Goal: Communication & Community: Participate in discussion

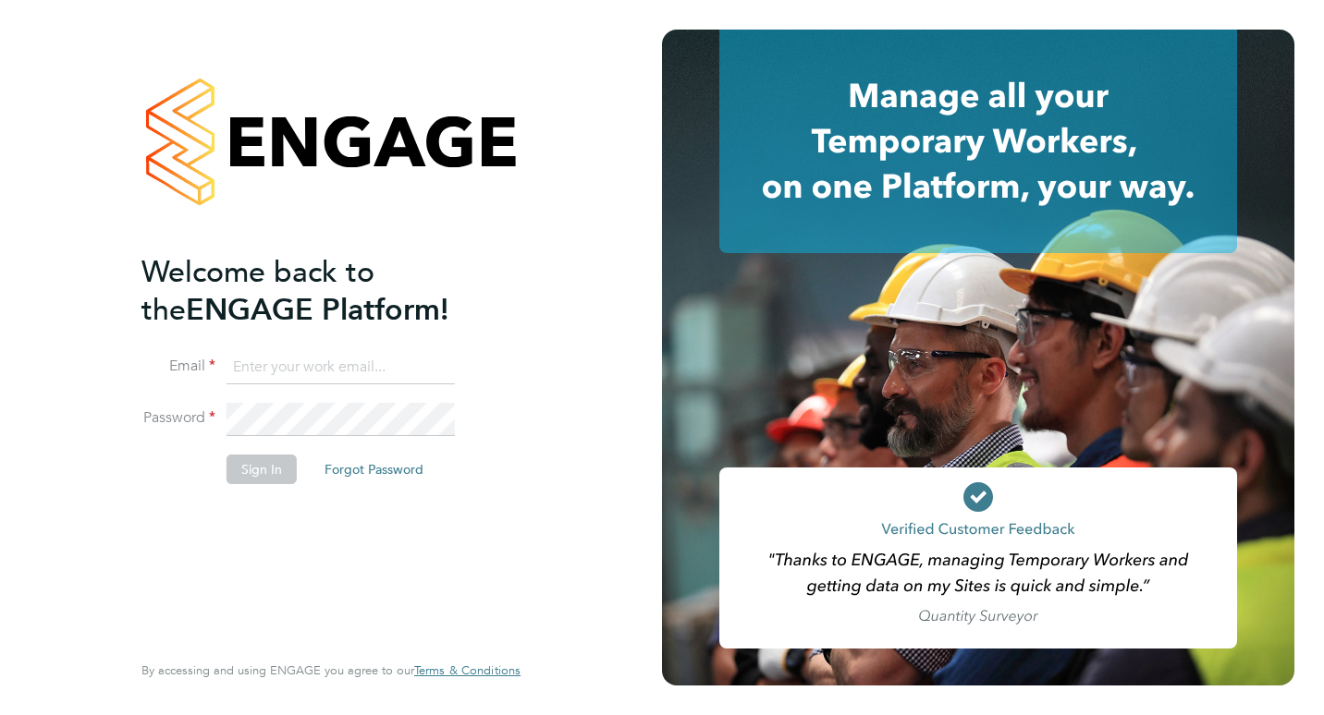
click at [354, 360] on input at bounding box center [340, 367] width 228 height 33
type input "hamza.idris@bgis.com"
click at [280, 465] on button "Sign In" at bounding box center [261, 470] width 70 height 30
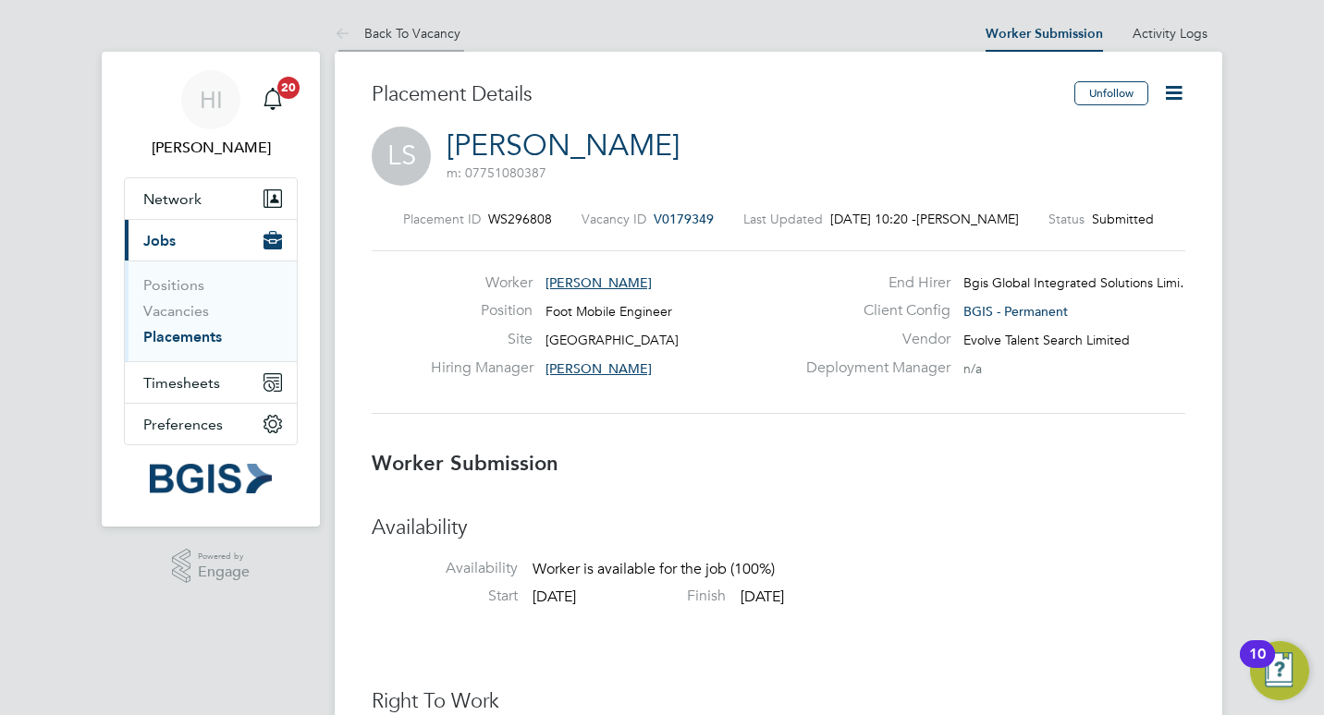
click at [421, 38] on link "Back To Vacancy" at bounding box center [398, 33] width 126 height 17
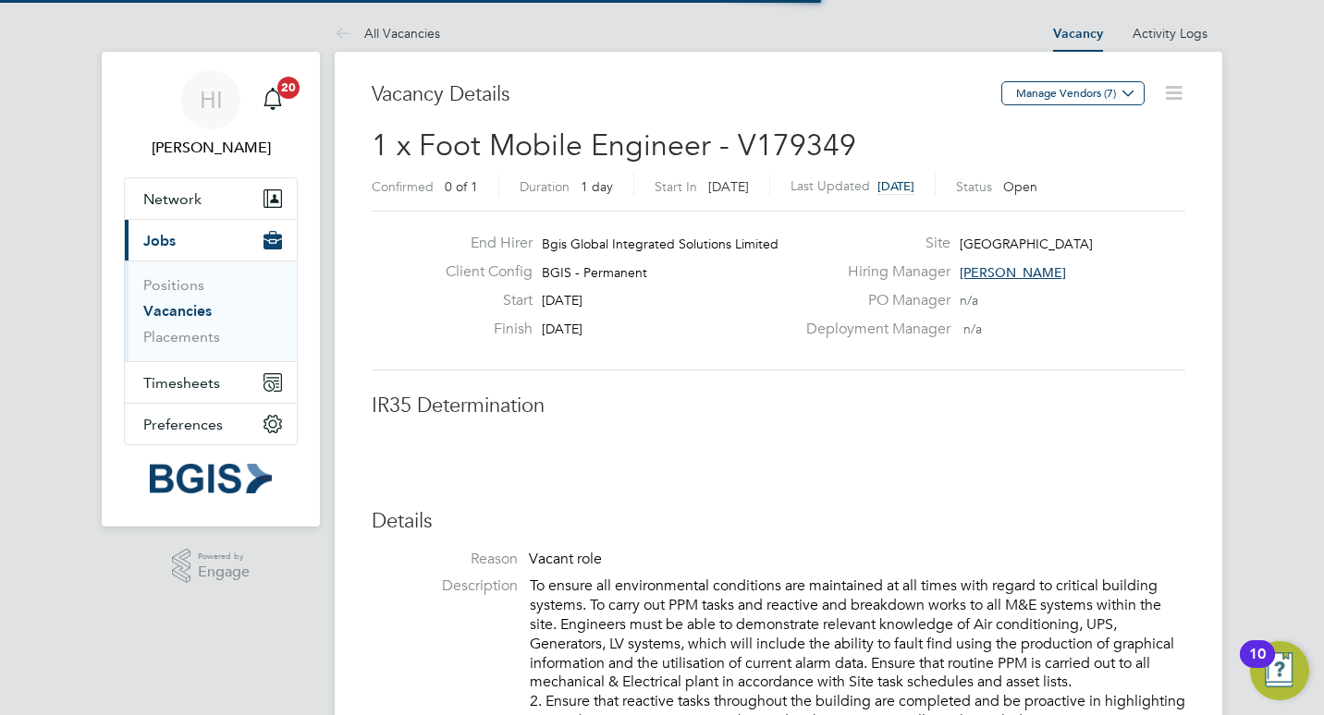
scroll to position [29, 365]
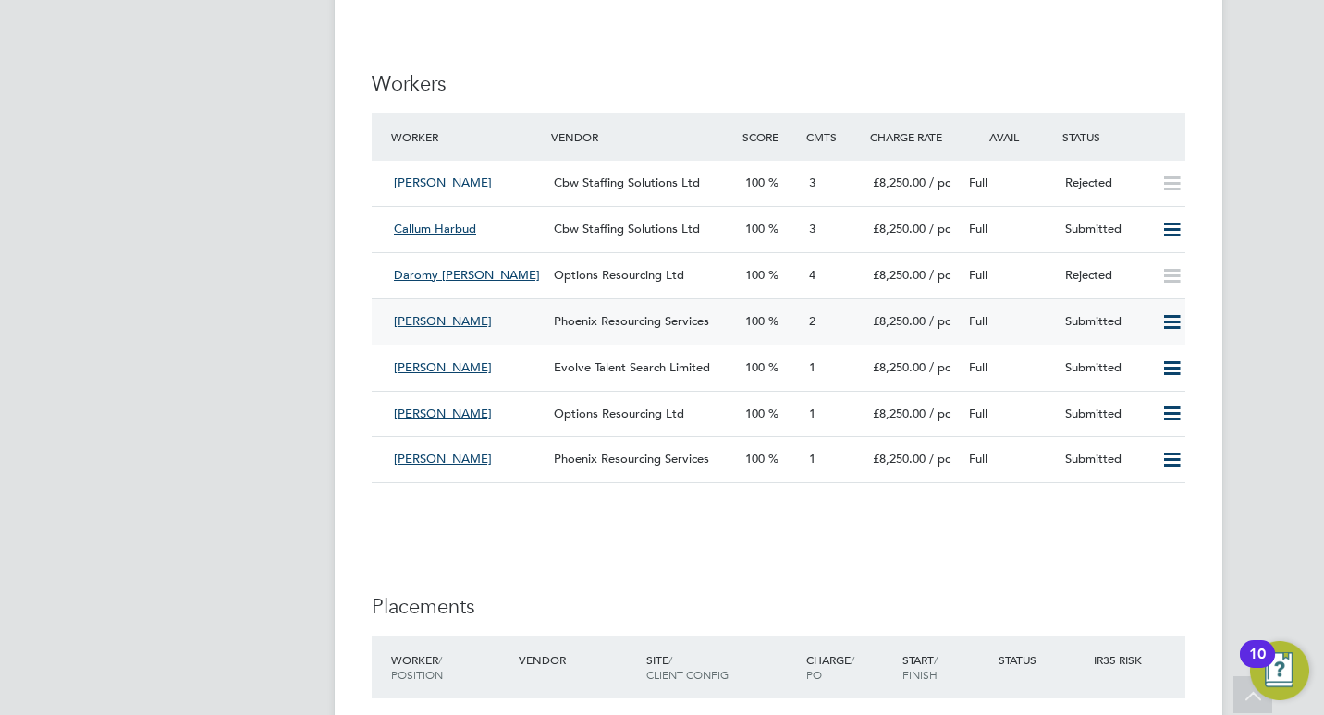
click at [432, 323] on span "Kevin Tighe" at bounding box center [443, 321] width 98 height 16
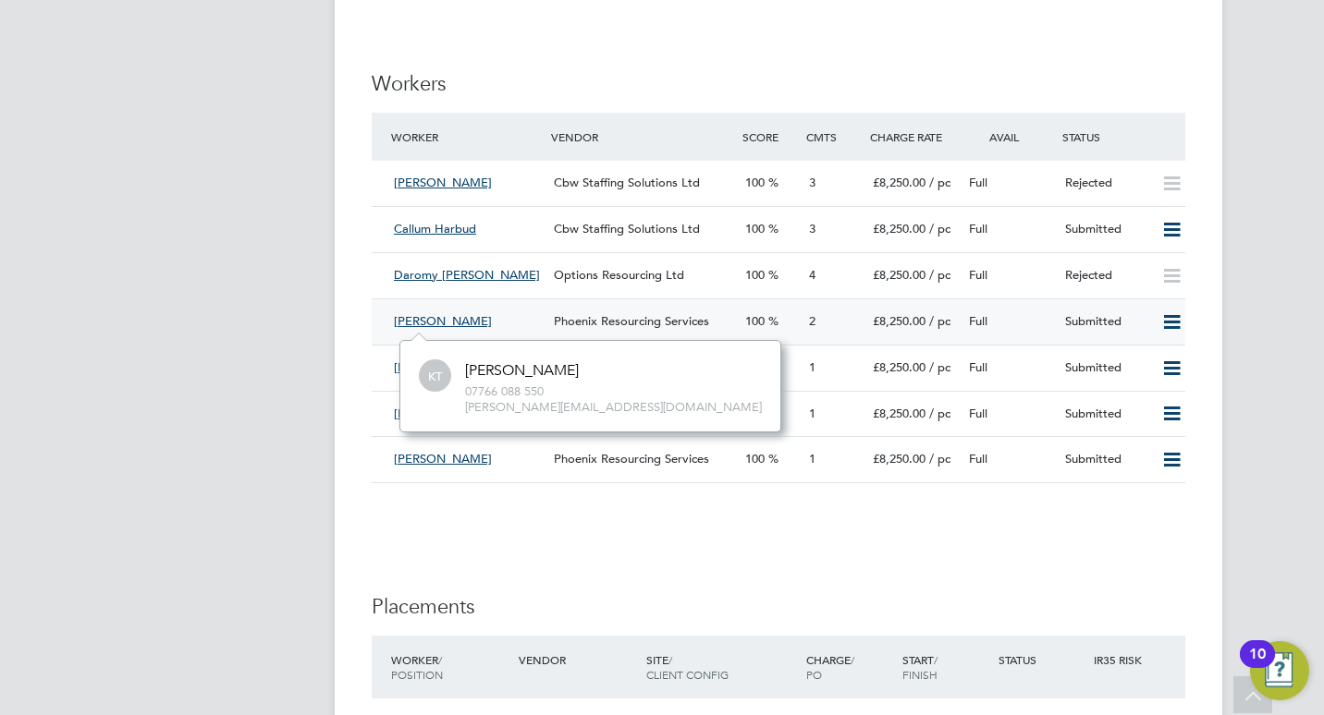
click at [449, 323] on span "Kevin Tighe" at bounding box center [443, 321] width 98 height 16
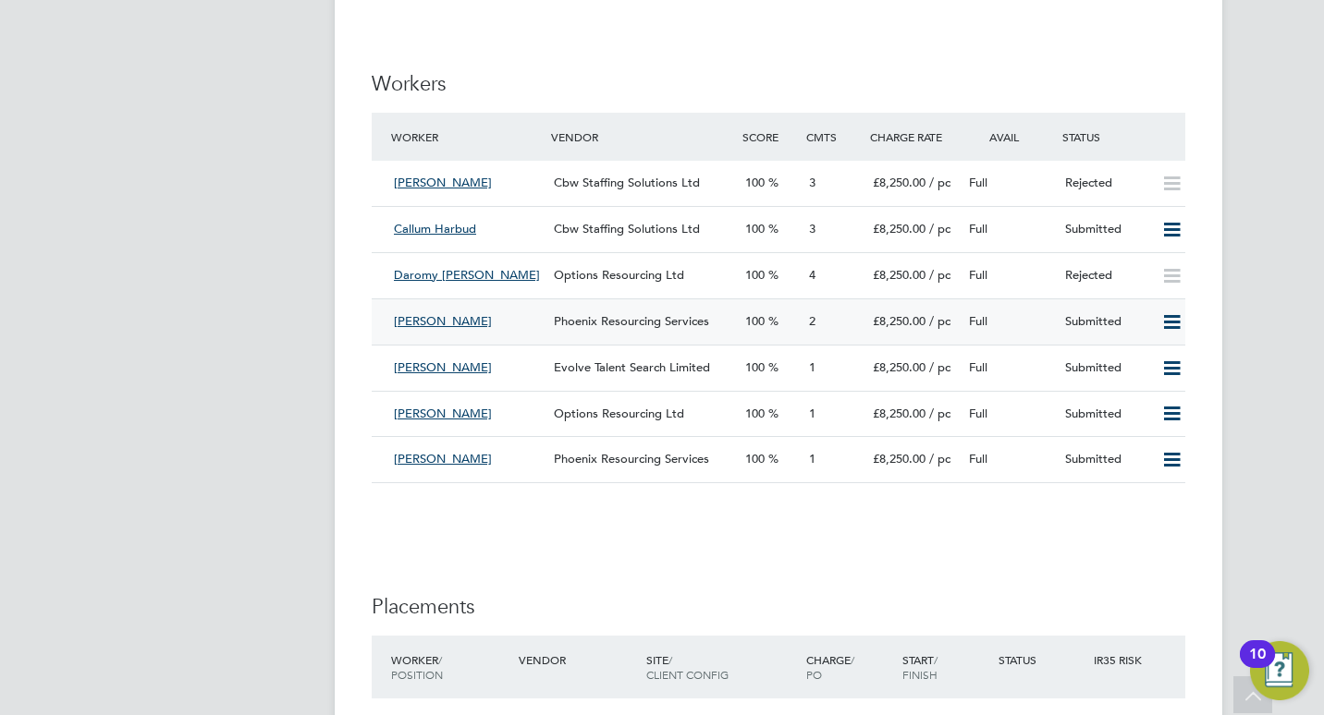
click at [529, 325] on div "Kevin Tighe" at bounding box center [466, 322] width 160 height 30
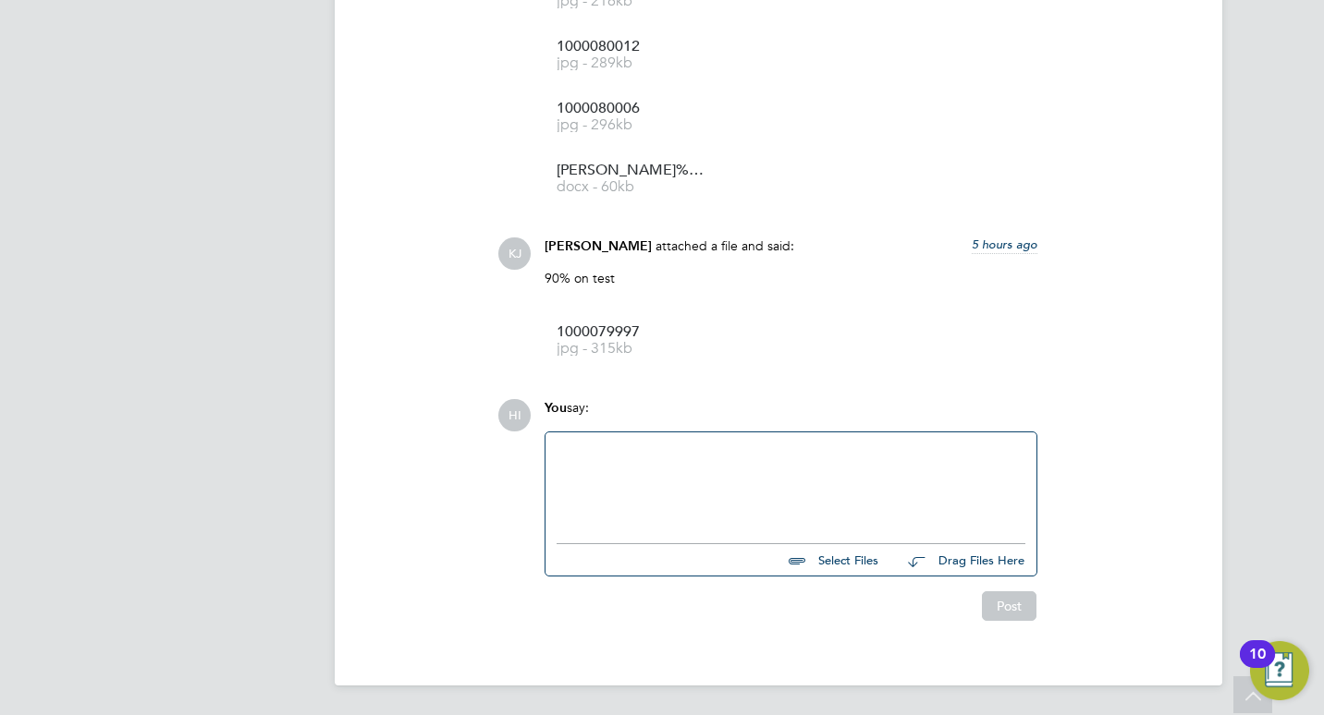
click at [656, 440] on div at bounding box center [790, 484] width 491 height 102
click at [662, 459] on div at bounding box center [790, 483] width 469 height 79
click at [660, 502] on div "Hello, Thanks for sharing this candidate." at bounding box center [790, 483] width 469 height 79
click at [789, 490] on div "Thanks for sharing this candidate." at bounding box center [790, 485] width 469 height 17
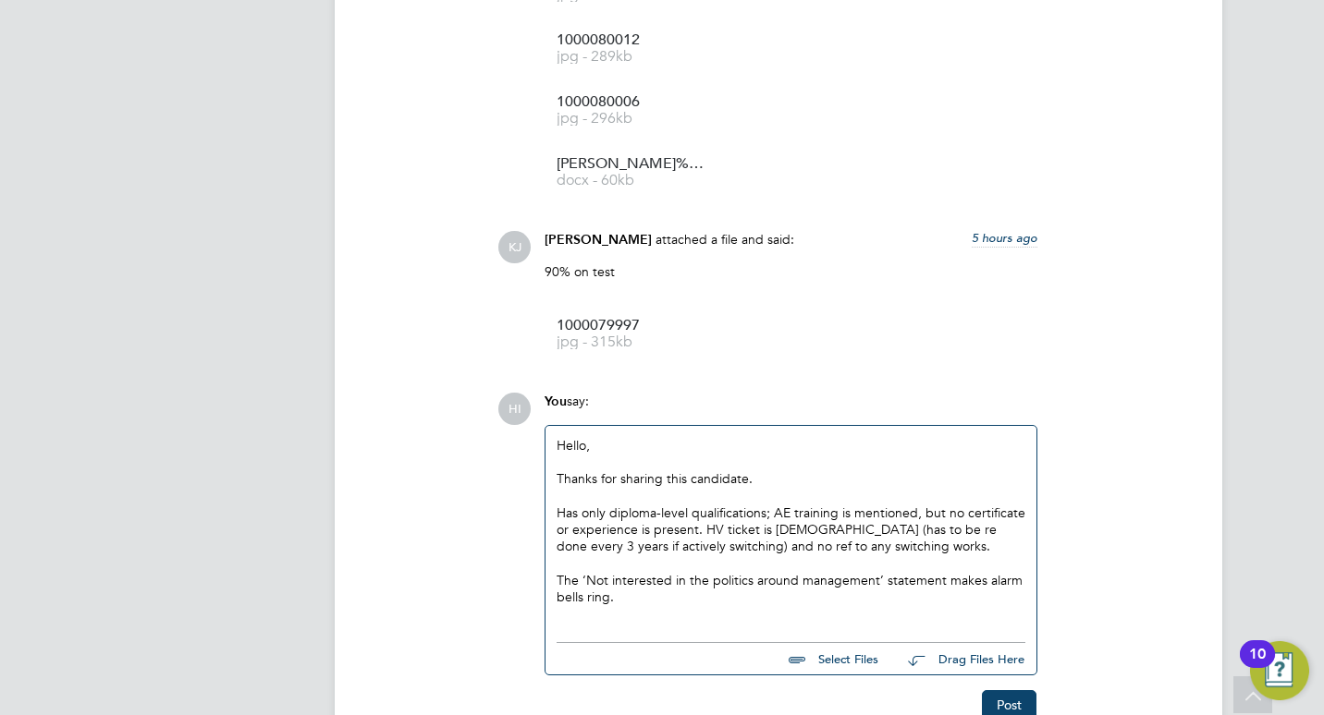
click at [701, 535] on div "Has only diploma-level qualifications; AE training is mentioned, but no certifi…" at bounding box center [790, 530] width 469 height 51
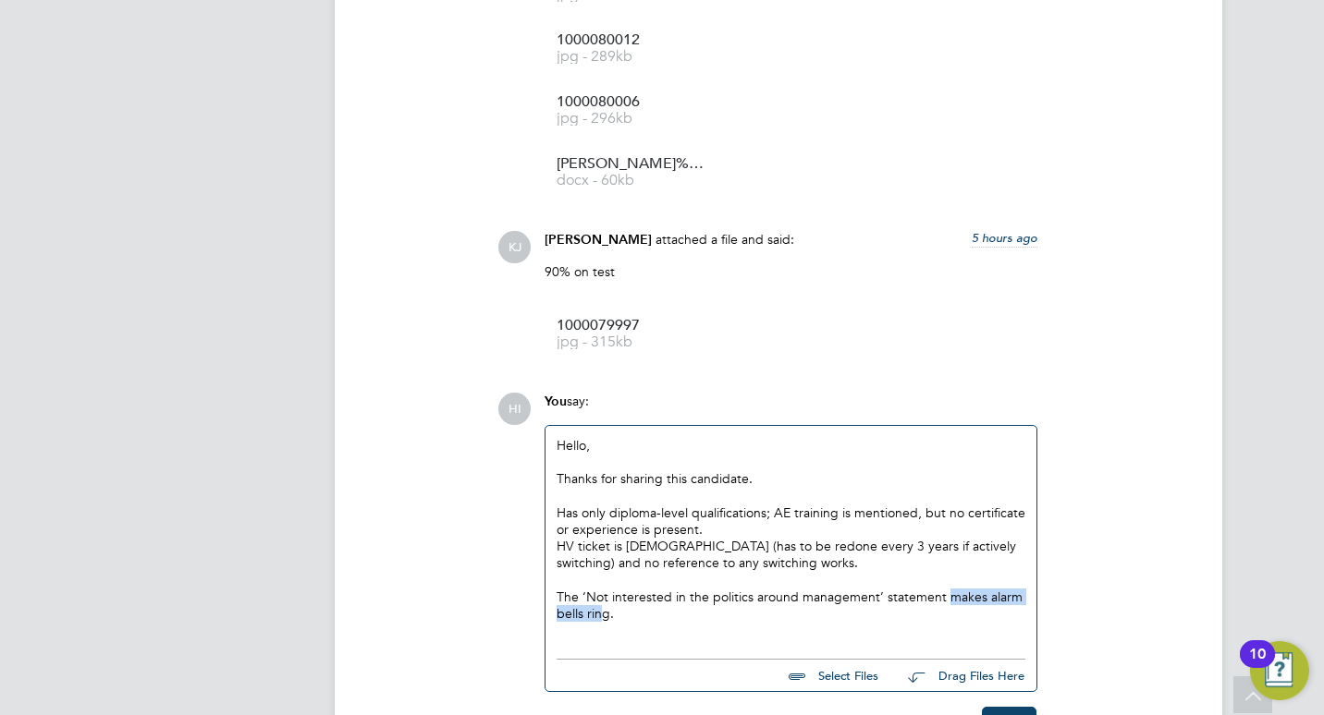
drag, startPoint x: 945, startPoint y: 600, endPoint x: 604, endPoint y: 616, distance: 340.5
click at [604, 616] on div "The ‘Not interested in the politics around management’ statement makes alarm be…" at bounding box center [790, 605] width 469 height 33
click at [1004, 606] on div "The ‘Not interested in the politics around management’ statement is a bit quest…" at bounding box center [790, 605] width 469 height 33
click at [995, 628] on div at bounding box center [790, 630] width 469 height 17
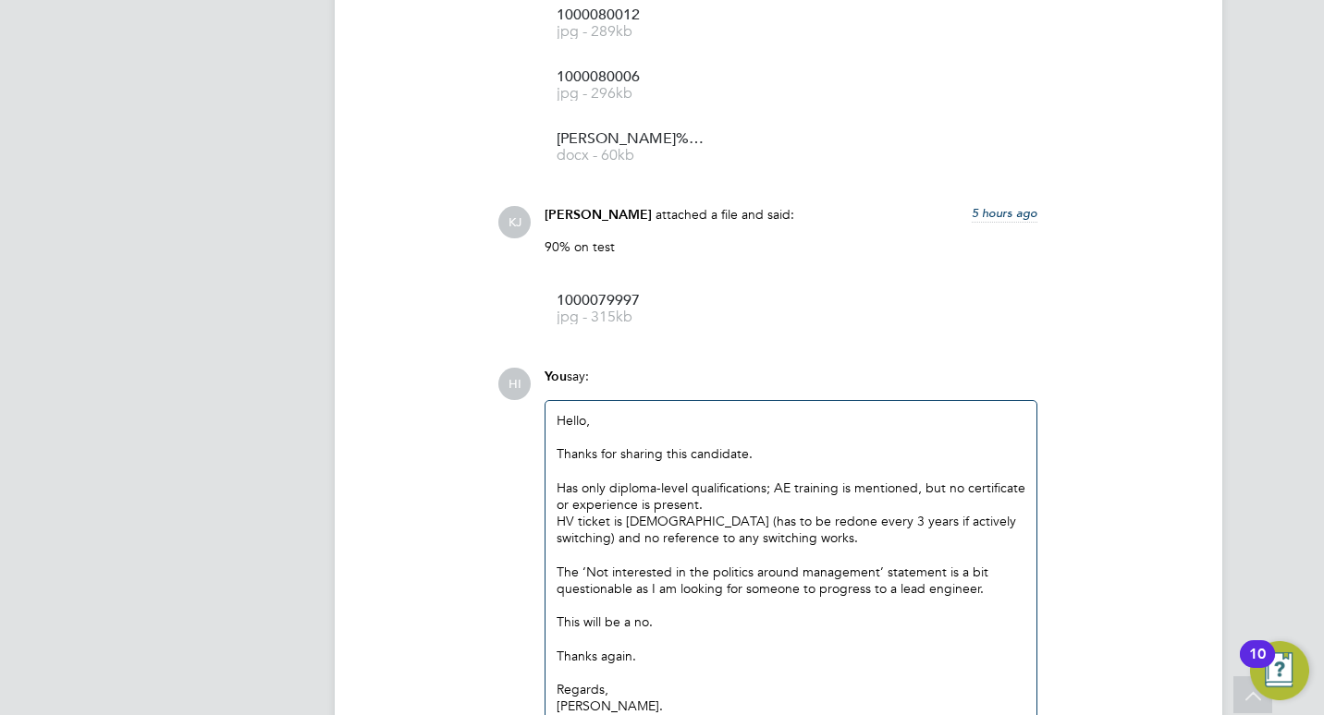
scroll to position [2688, 0]
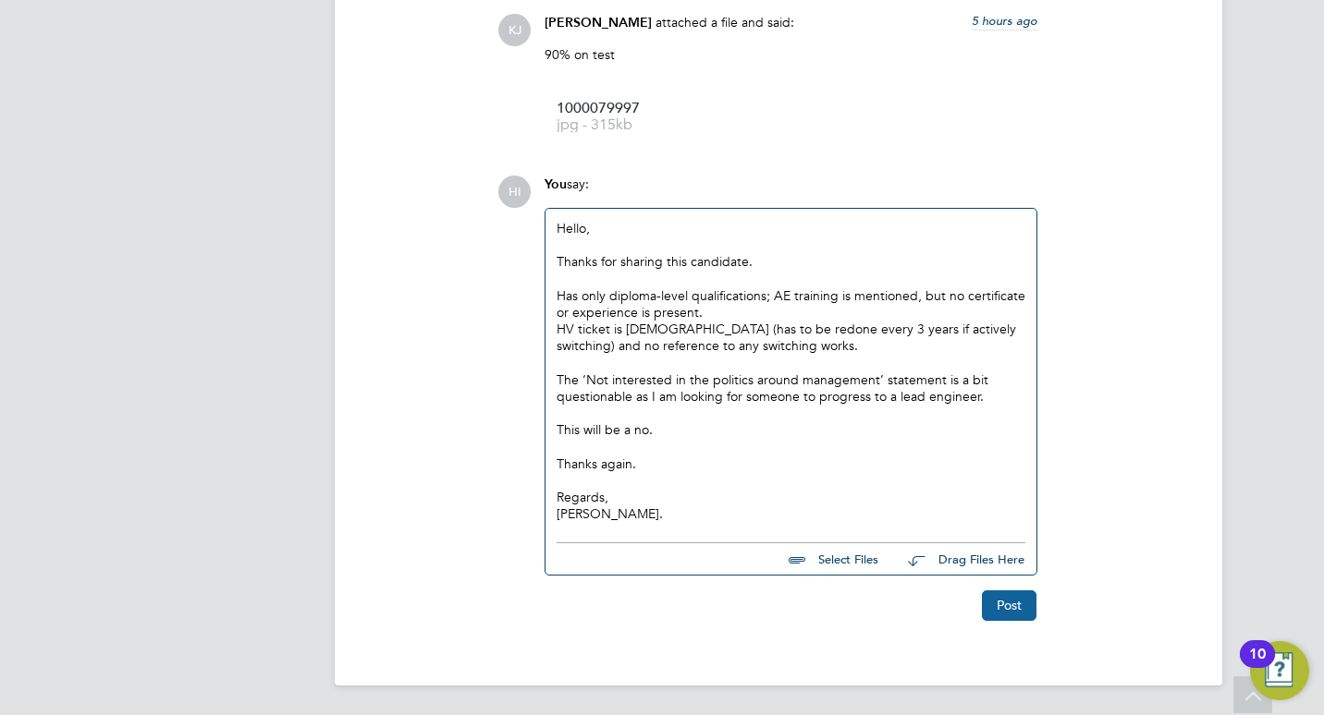
click at [1016, 594] on button "Post" at bounding box center [1009, 606] width 55 height 30
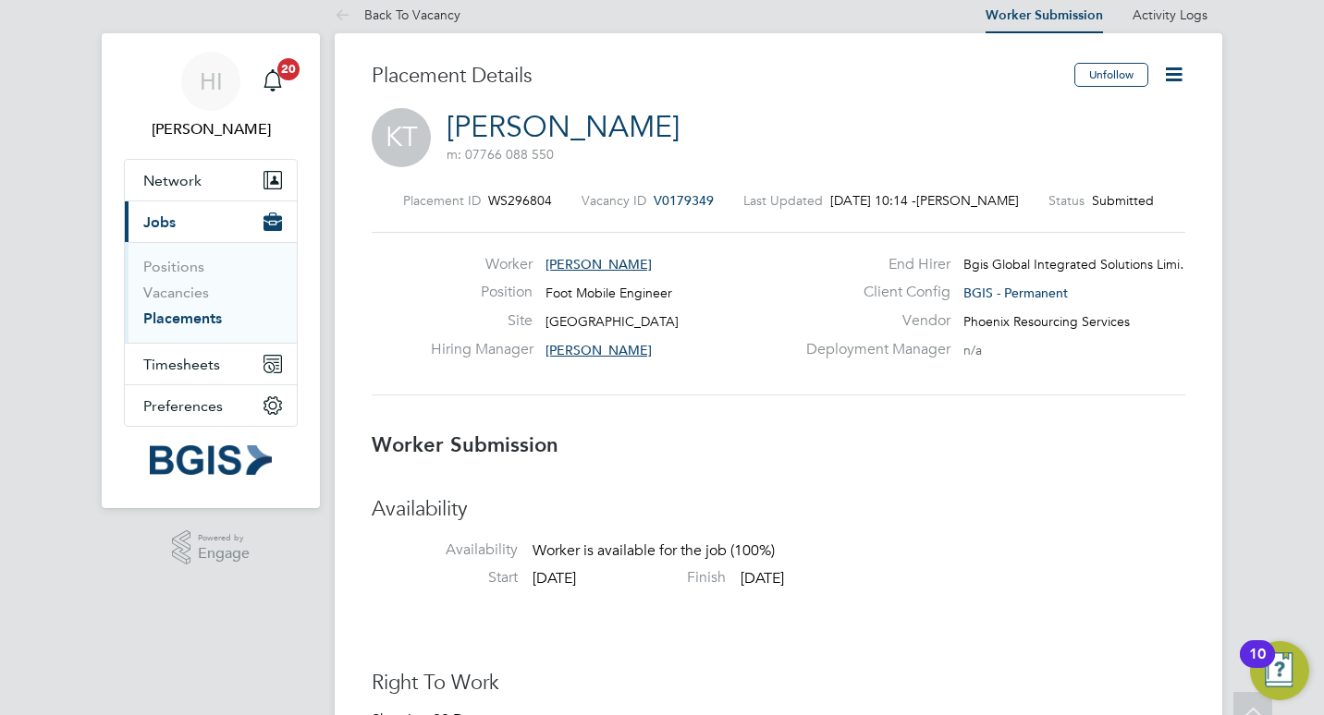
scroll to position [0, 0]
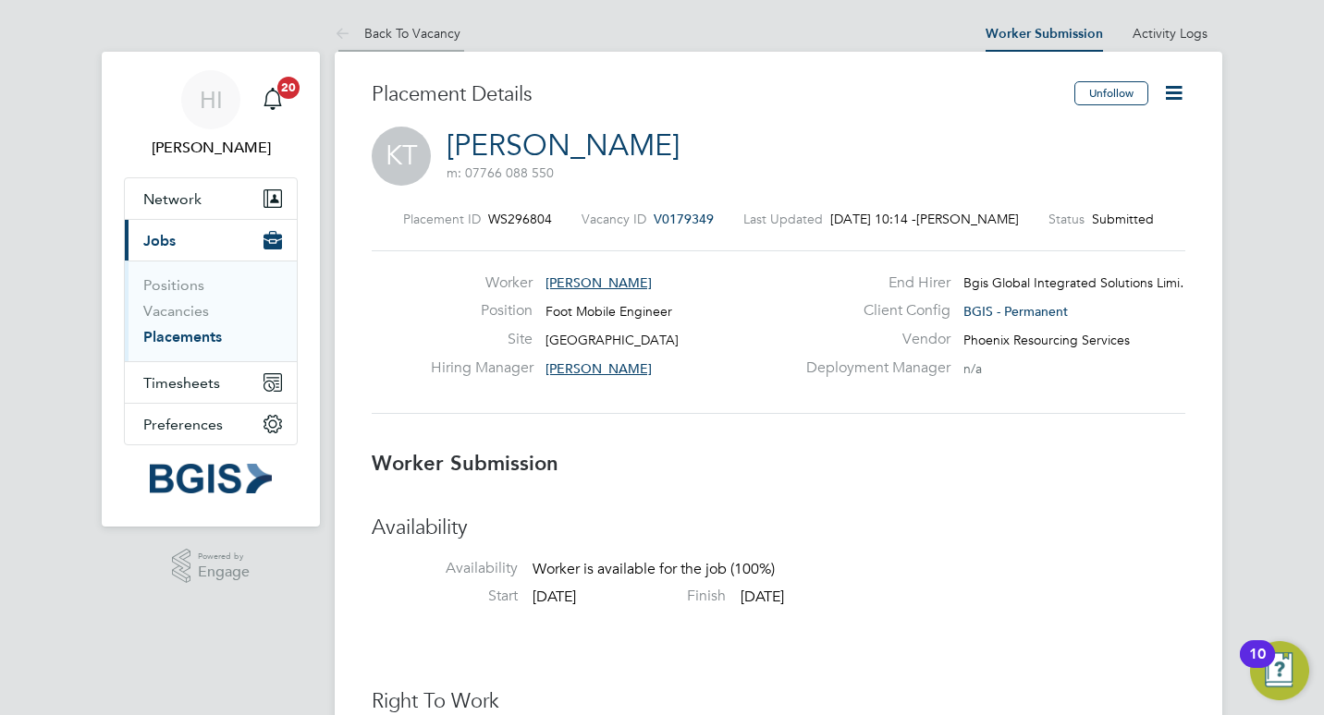
click at [374, 35] on link "Back To Vacancy" at bounding box center [398, 33] width 126 height 17
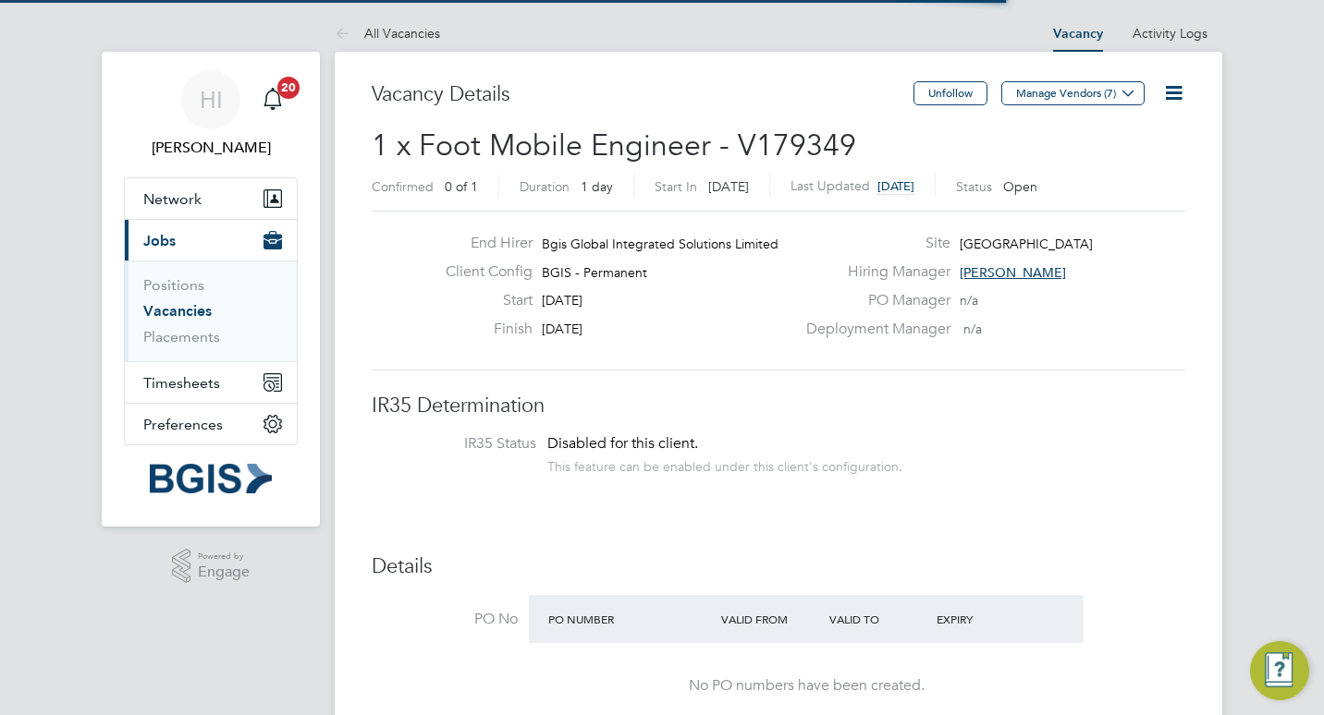
scroll to position [31, 160]
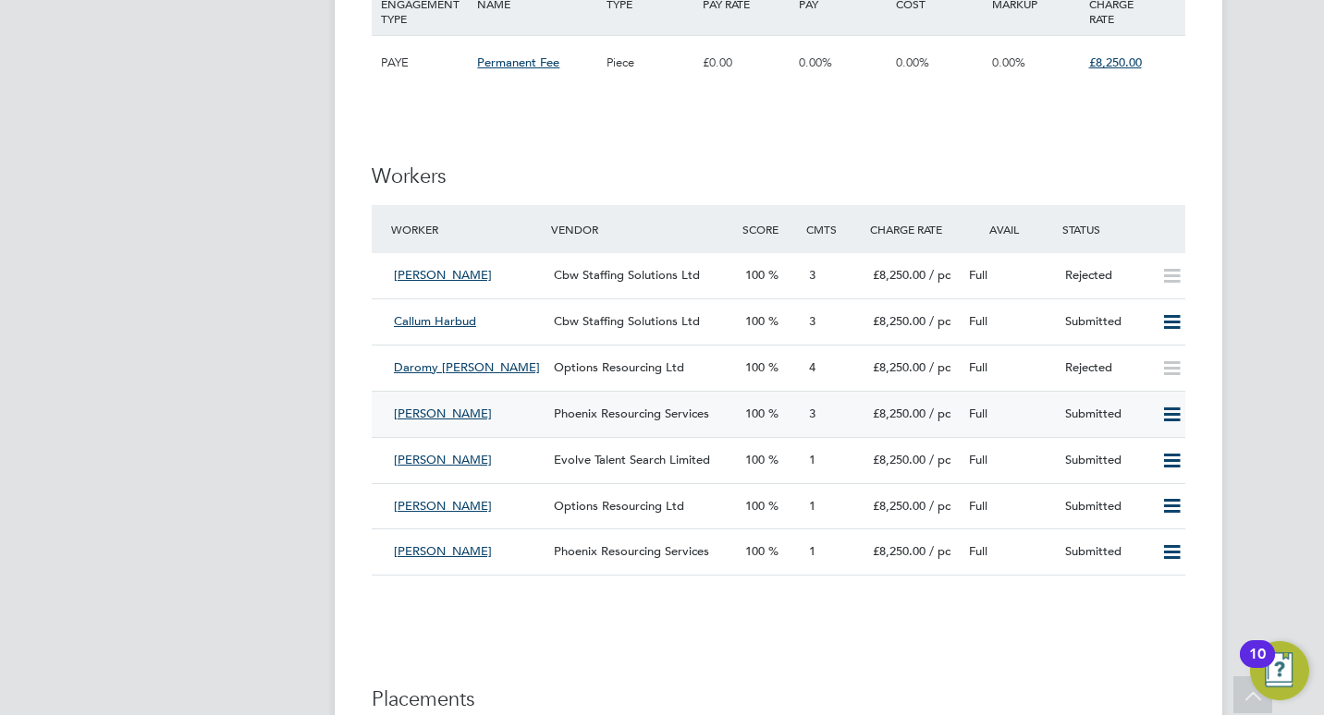
click at [1176, 413] on icon at bounding box center [1171, 415] width 23 height 15
click at [1146, 482] on li "Reject" at bounding box center [1147, 483] width 65 height 26
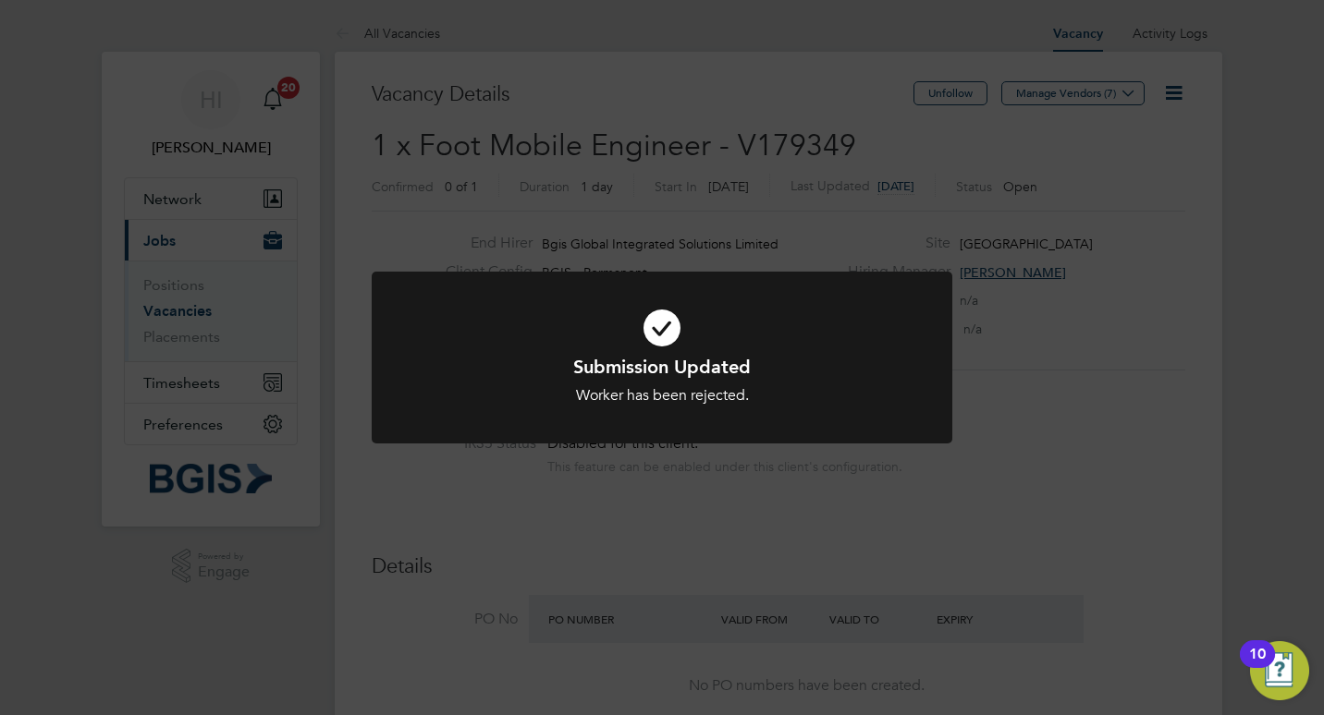
click at [1232, 272] on div "Submission Updated Worker has been rejected. Cancel Okay" at bounding box center [662, 357] width 1324 height 715
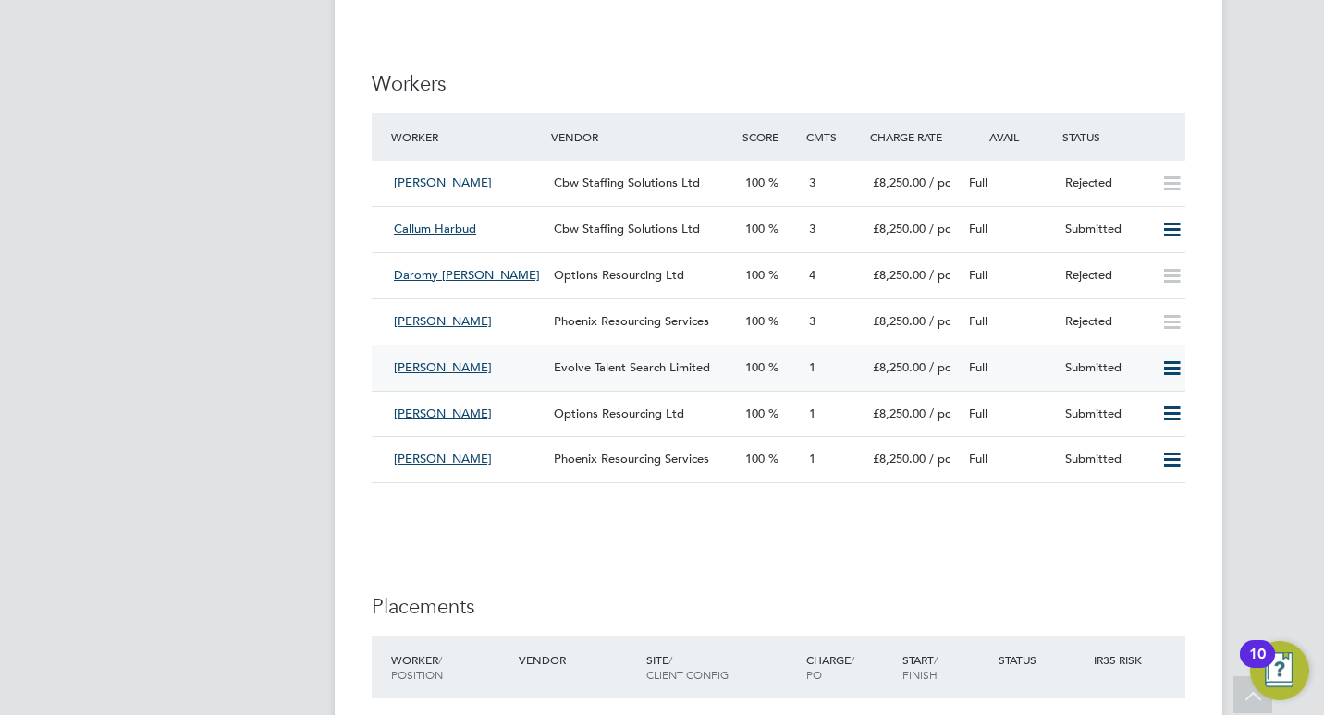
click at [456, 372] on span "[PERSON_NAME]" at bounding box center [443, 368] width 98 height 16
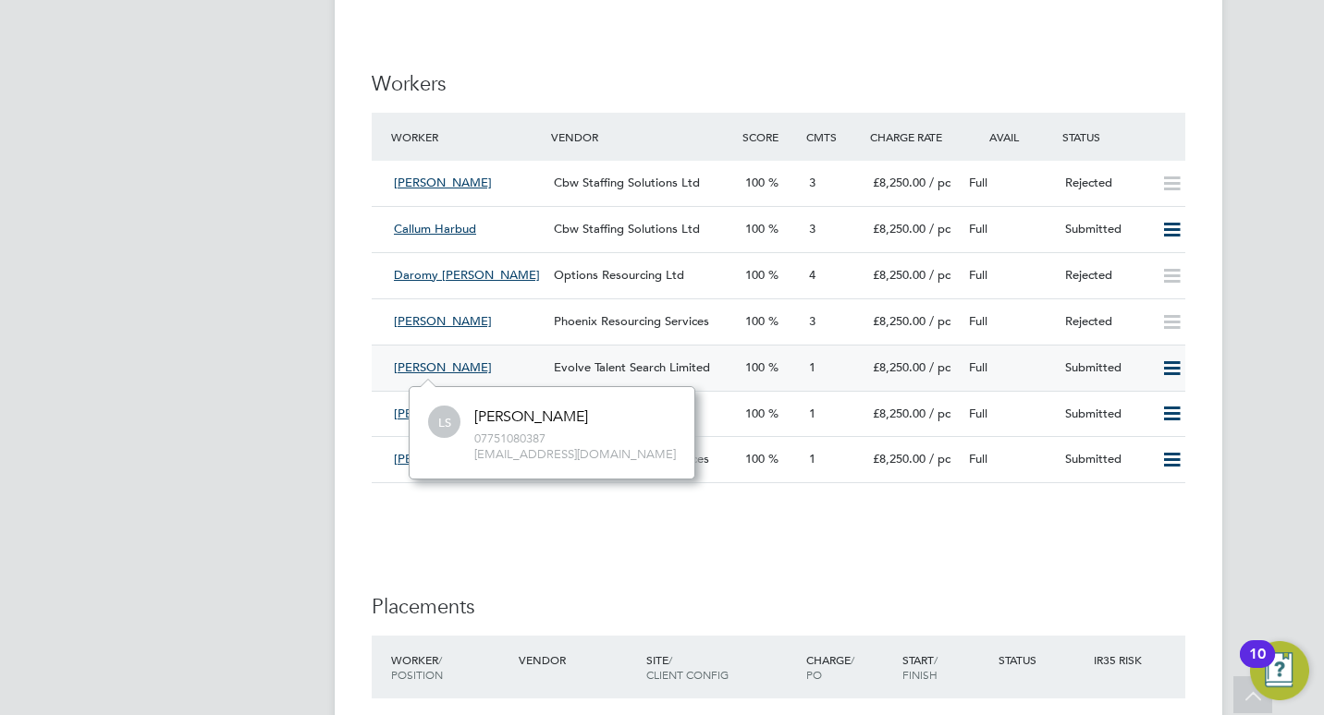
click at [520, 370] on div "[PERSON_NAME]" at bounding box center [466, 368] width 160 height 30
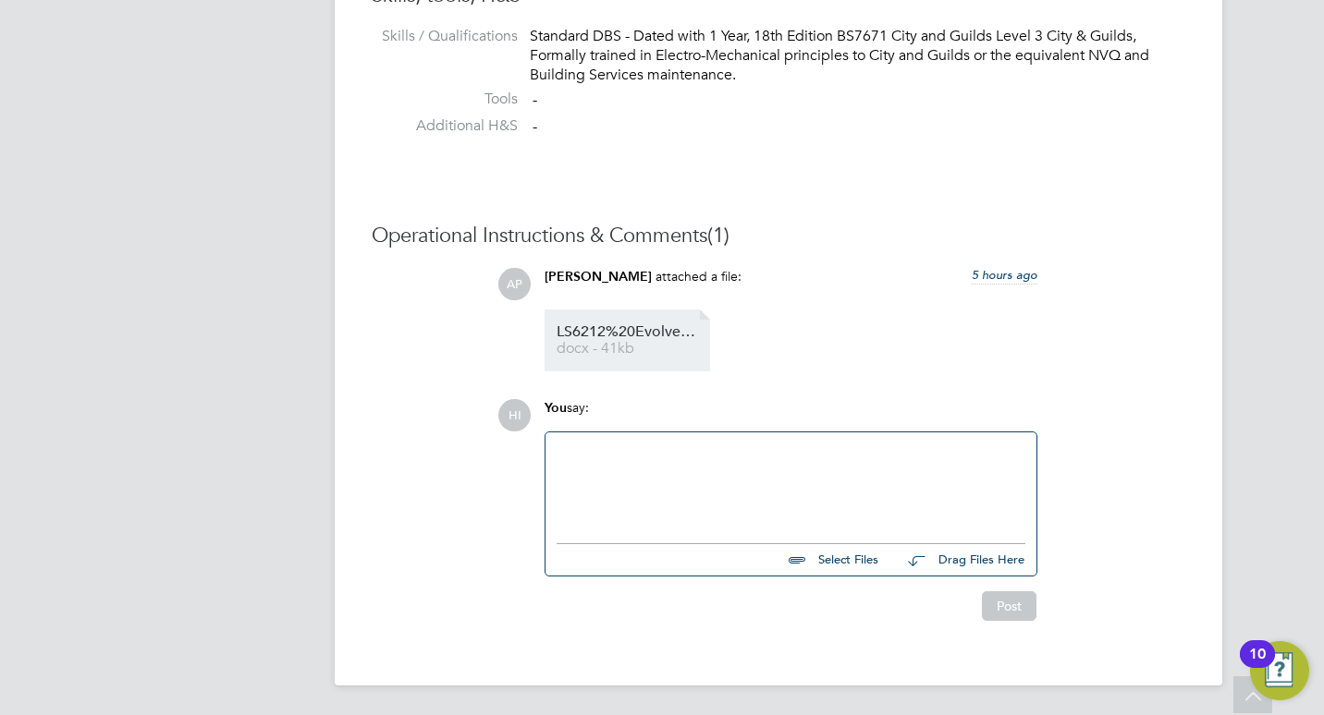
click at [636, 328] on span "LS6212%20Evolve%20Talent%20Search%20CV" at bounding box center [630, 332] width 148 height 14
click at [687, 457] on div at bounding box center [790, 483] width 469 height 79
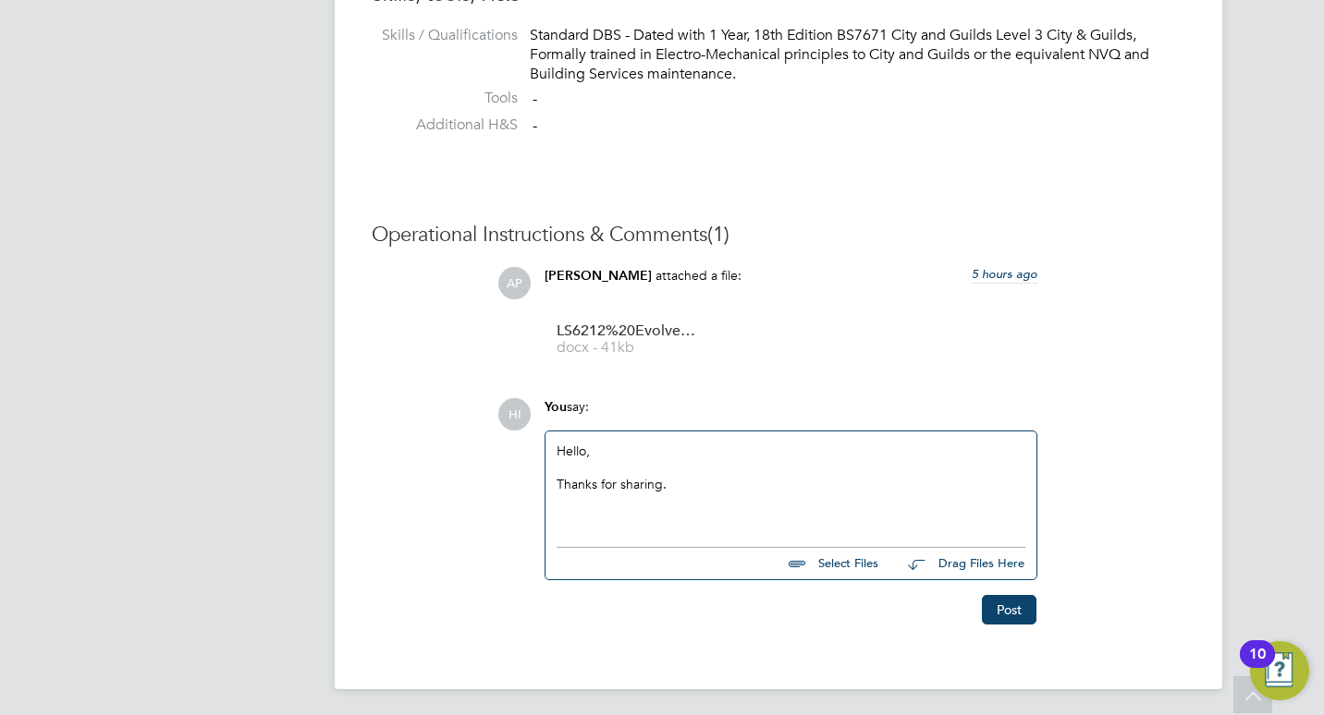
click at [657, 522] on div at bounding box center [790, 518] width 469 height 17
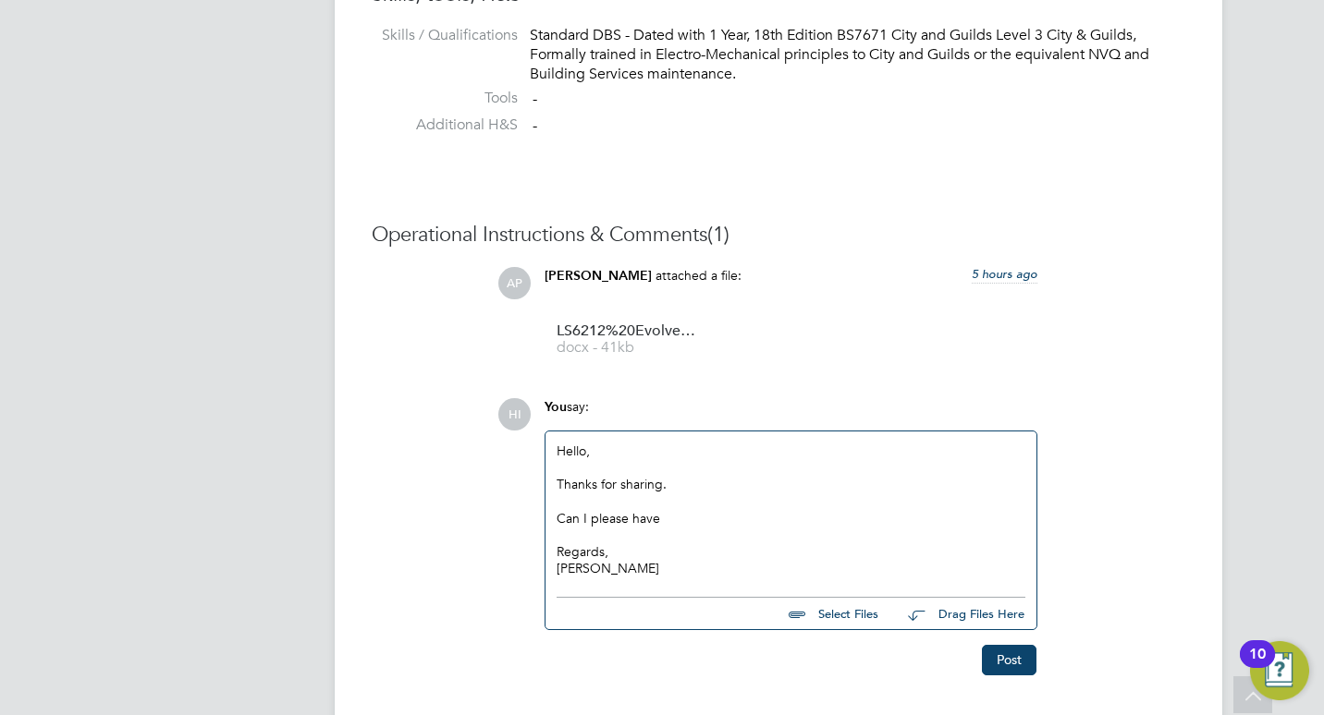
click at [704, 514] on div "Can I please have" at bounding box center [790, 518] width 469 height 17
click at [867, 538] on div at bounding box center [790, 535] width 469 height 17
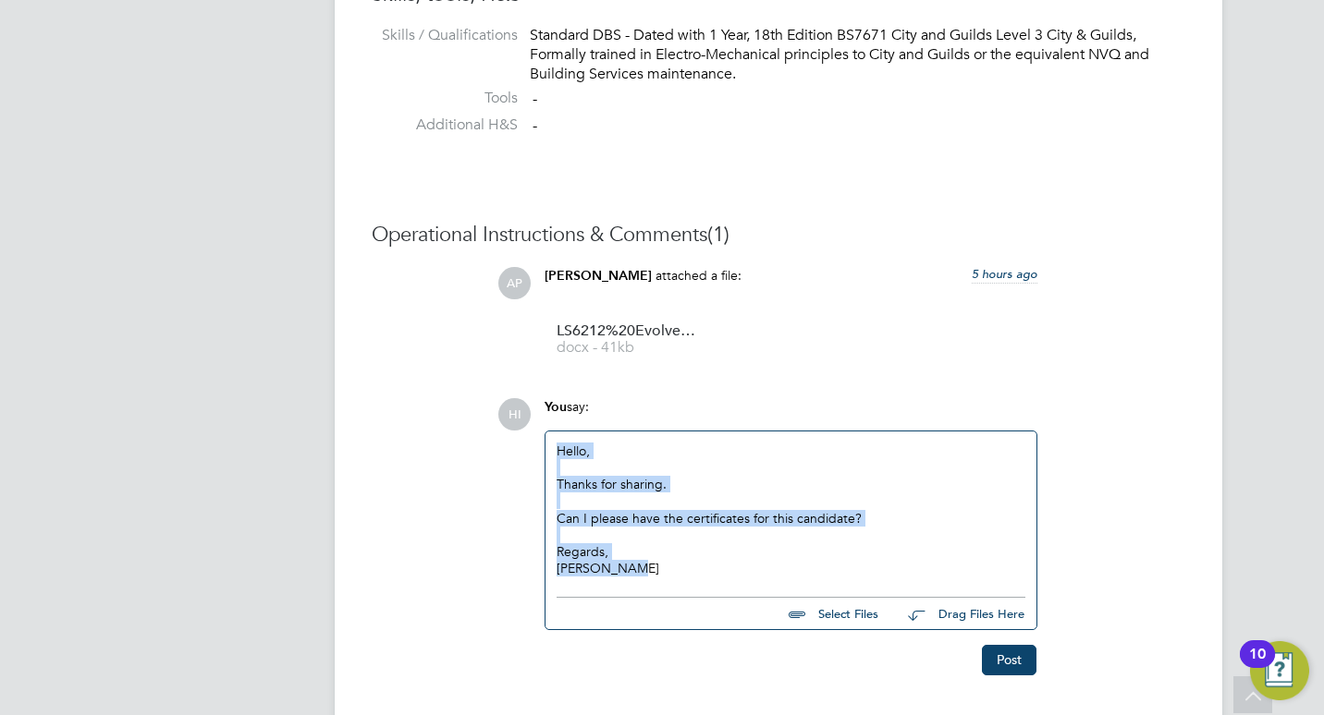
copy div "Hello, Thanks for sharing. Can I please have the certificates for this candidat…"
click at [1031, 656] on button "Post" at bounding box center [1009, 660] width 55 height 30
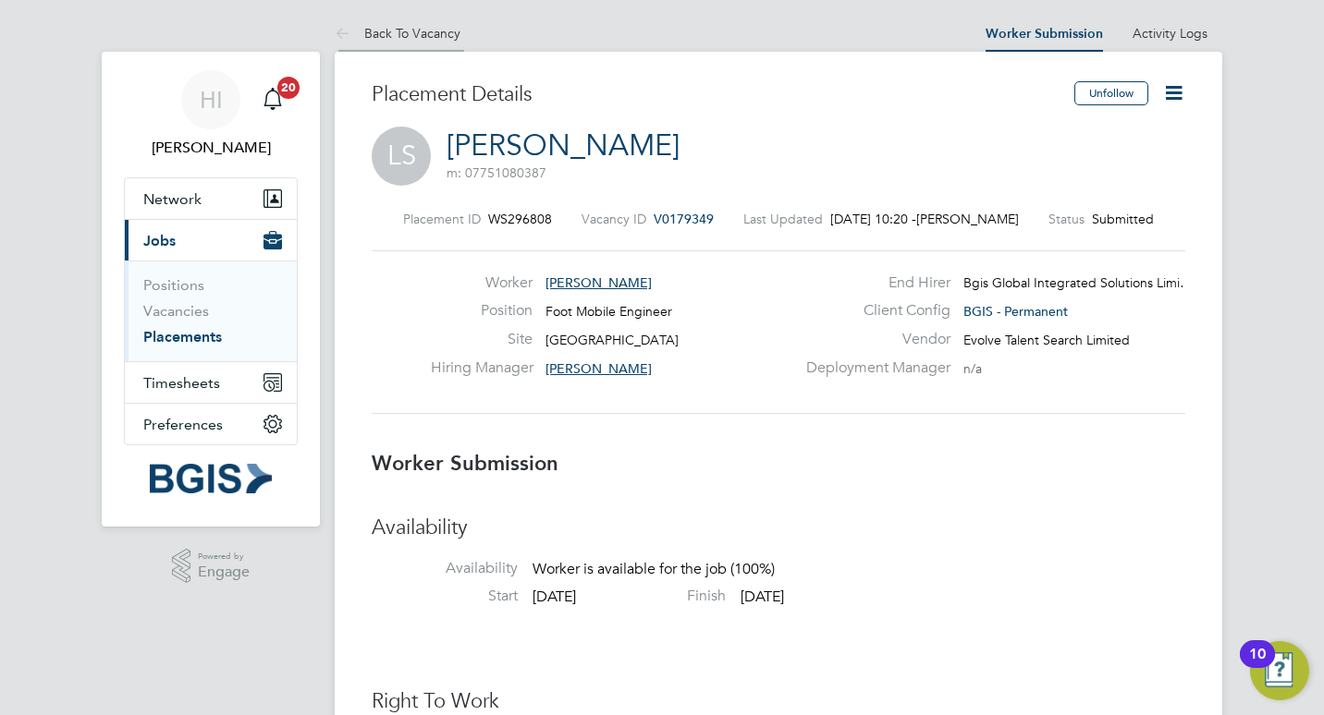
click at [397, 25] on li "Back To Vacancy" at bounding box center [398, 33] width 126 height 37
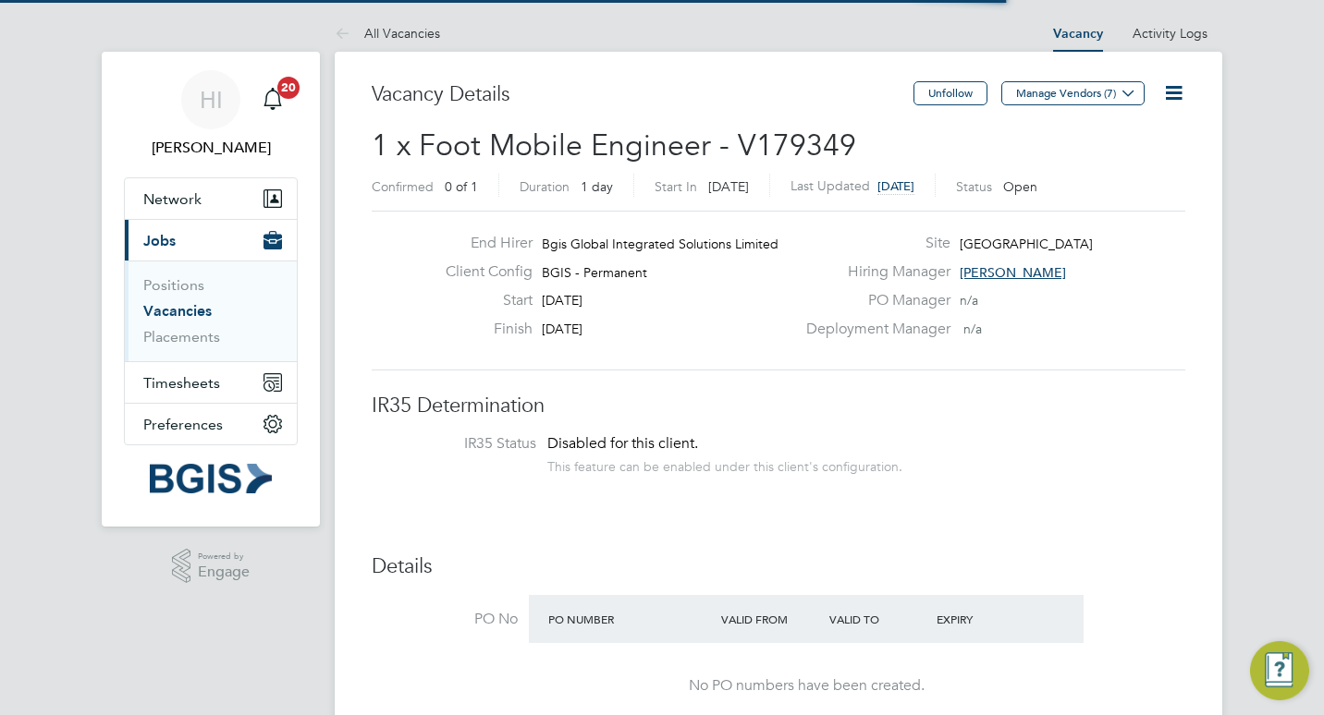
scroll to position [31, 160]
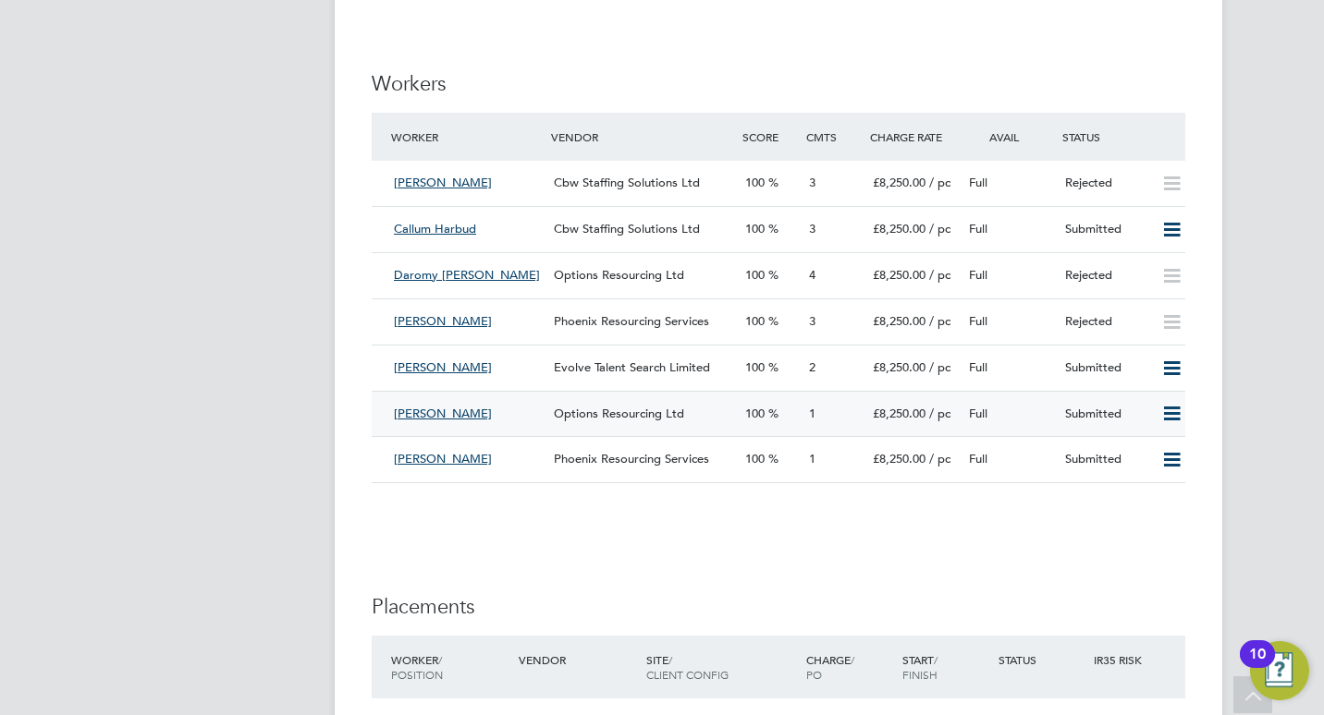
click at [505, 415] on div "[PERSON_NAME]" at bounding box center [466, 414] width 160 height 30
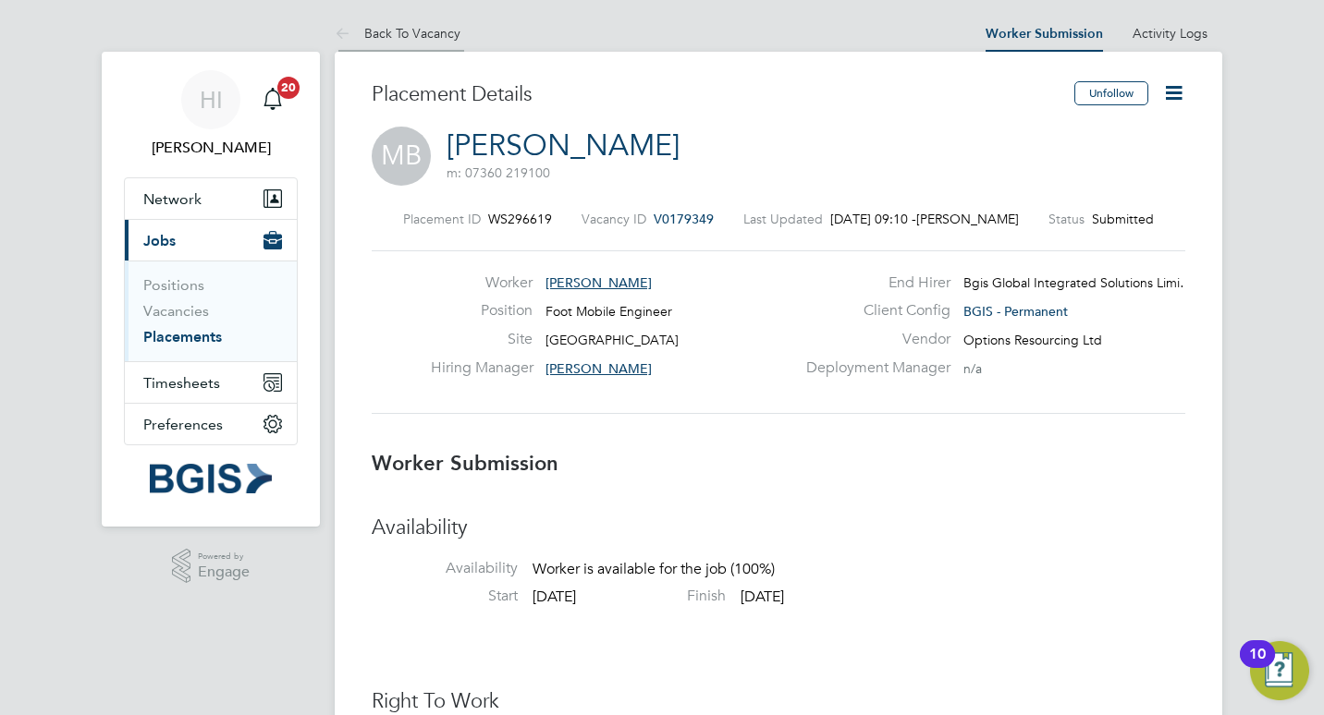
click at [407, 35] on link "Back To Vacancy" at bounding box center [398, 33] width 126 height 17
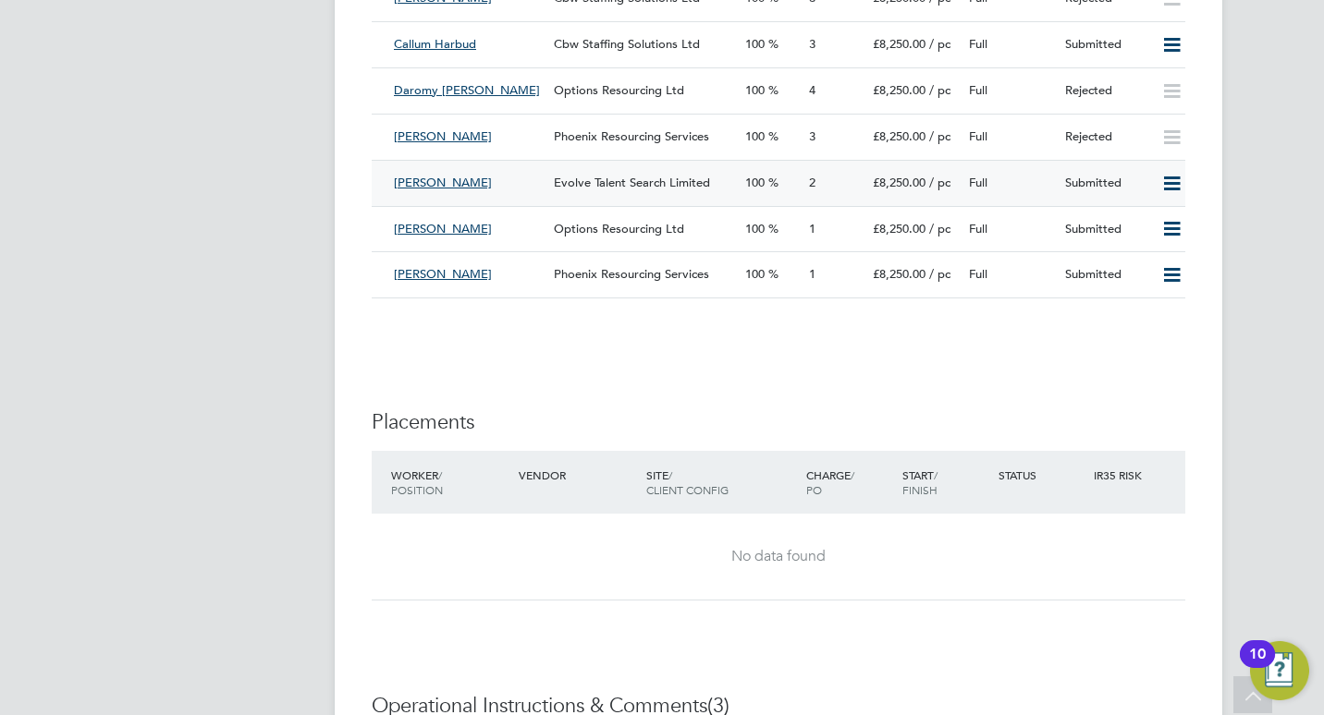
click at [494, 184] on div "[PERSON_NAME]" at bounding box center [466, 183] width 160 height 30
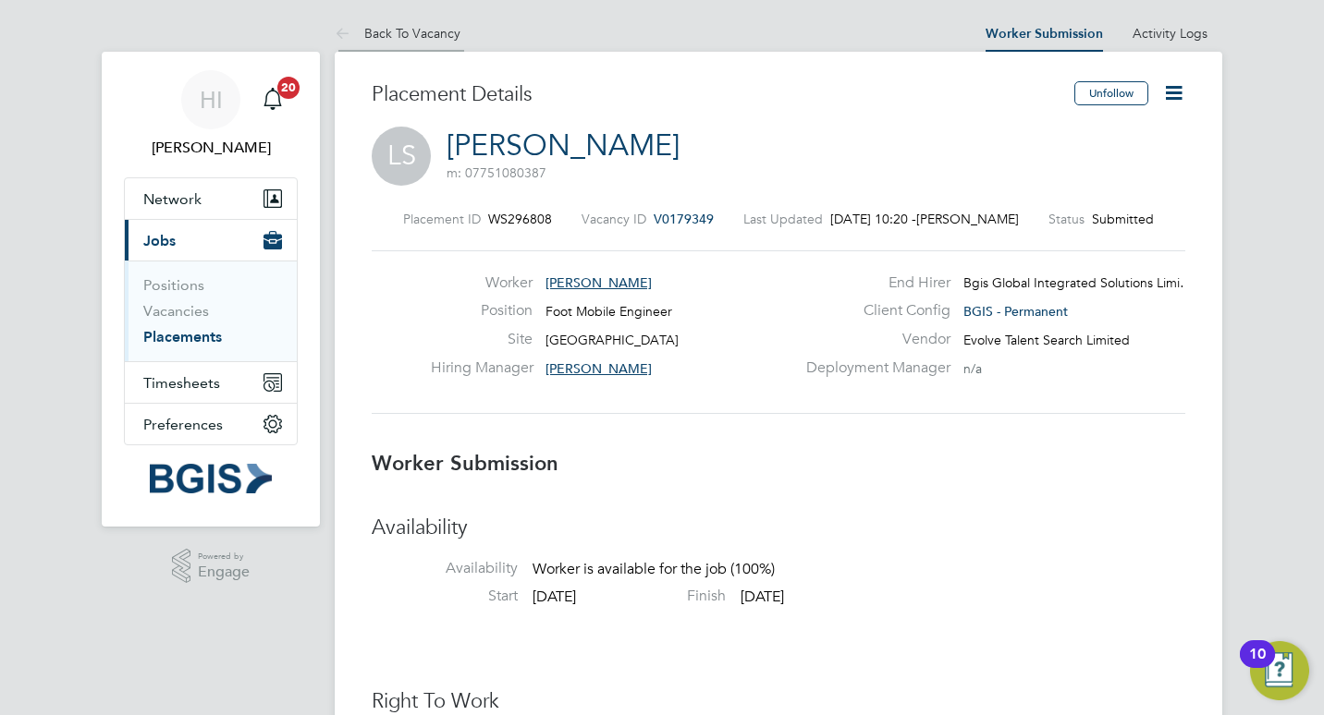
click at [433, 32] on link "Back To Vacancy" at bounding box center [398, 33] width 126 height 17
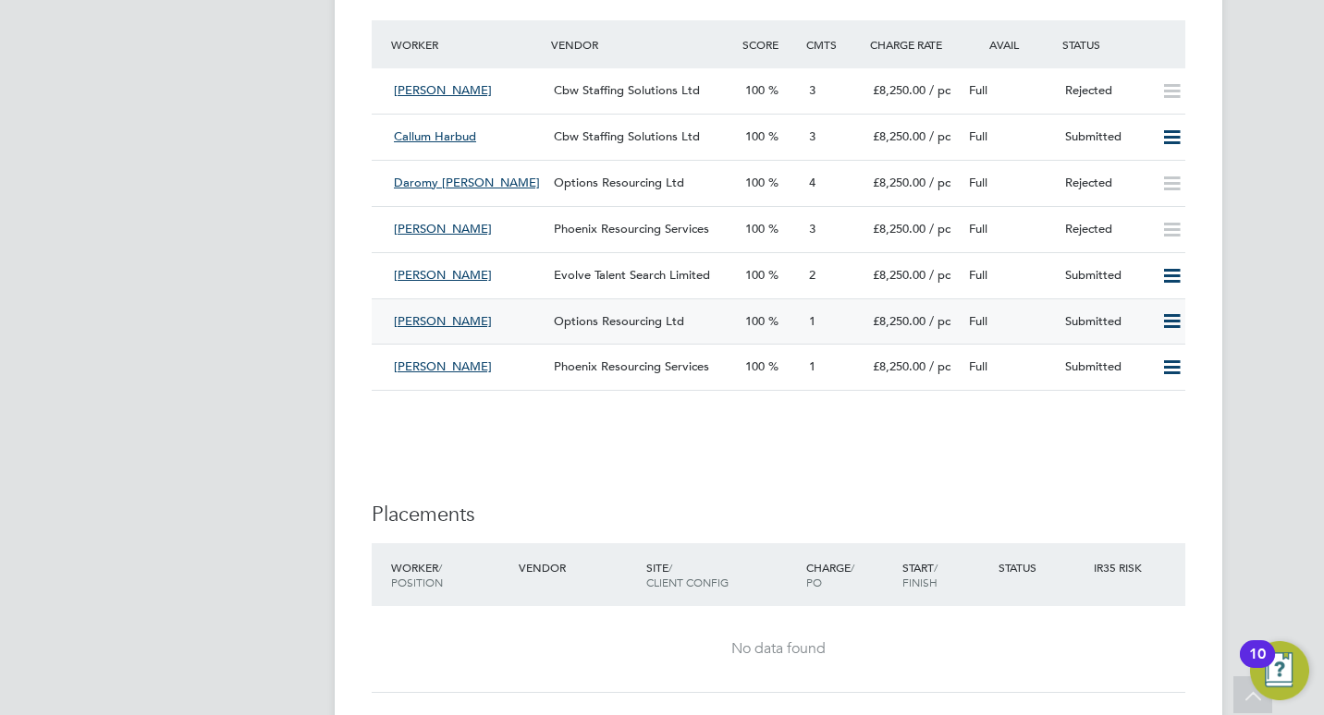
click at [703, 327] on div "Options Resourcing Ltd" at bounding box center [641, 322] width 191 height 30
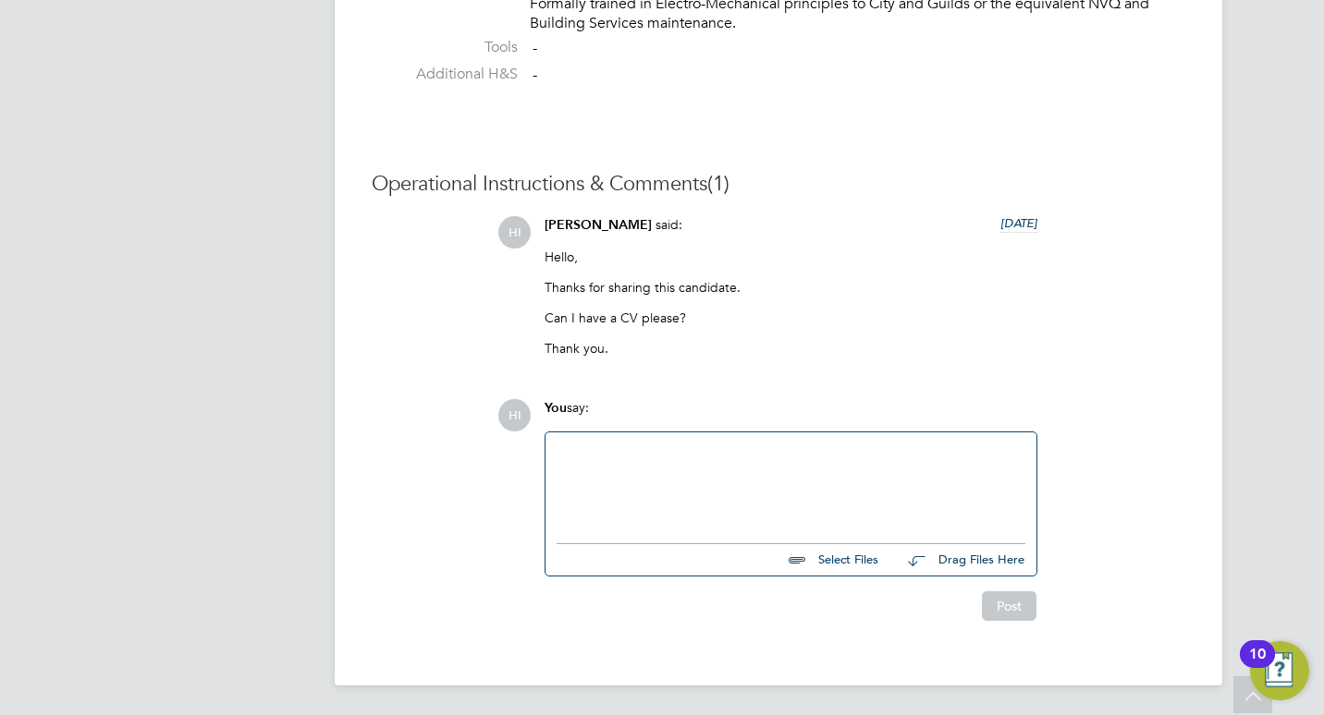
click at [661, 468] on div at bounding box center [790, 483] width 469 height 79
drag, startPoint x: 1002, startPoint y: 606, endPoint x: 1013, endPoint y: 590, distance: 20.0
click at [1002, 606] on button "Post" at bounding box center [1009, 607] width 55 height 30
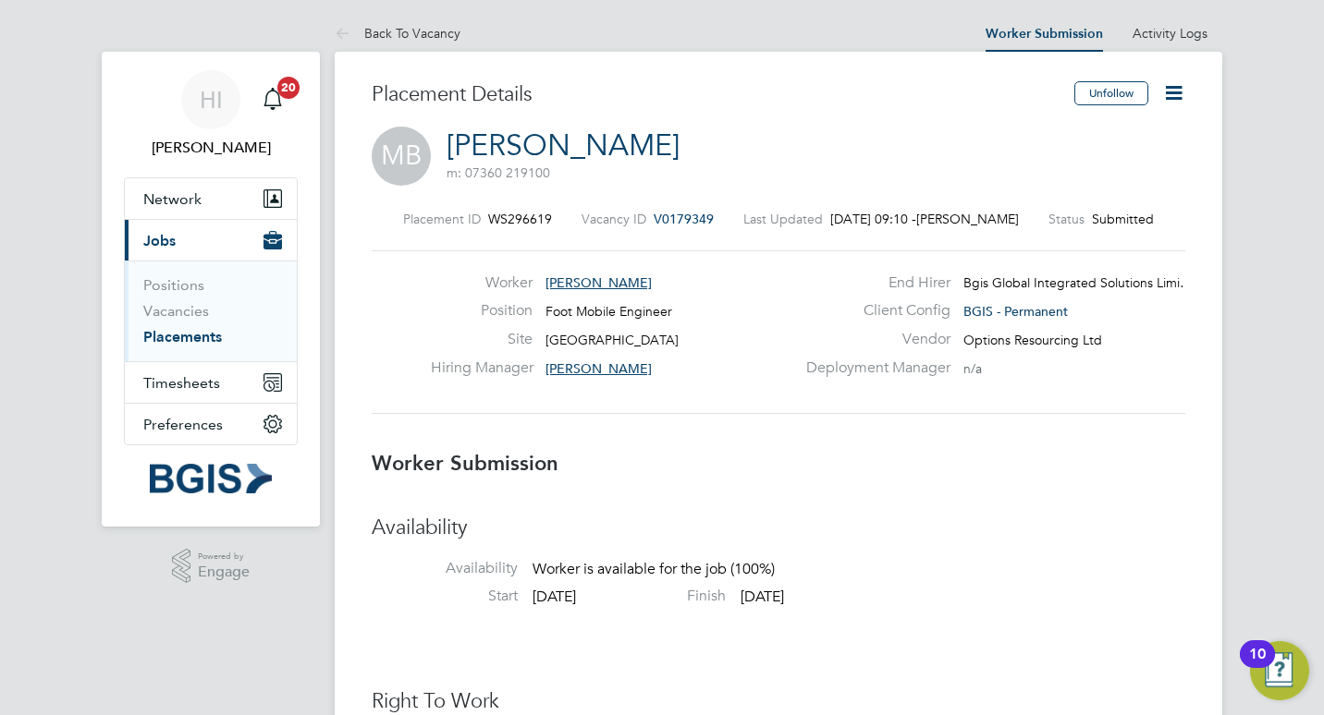
click at [1185, 90] on icon at bounding box center [1173, 92] width 23 height 23
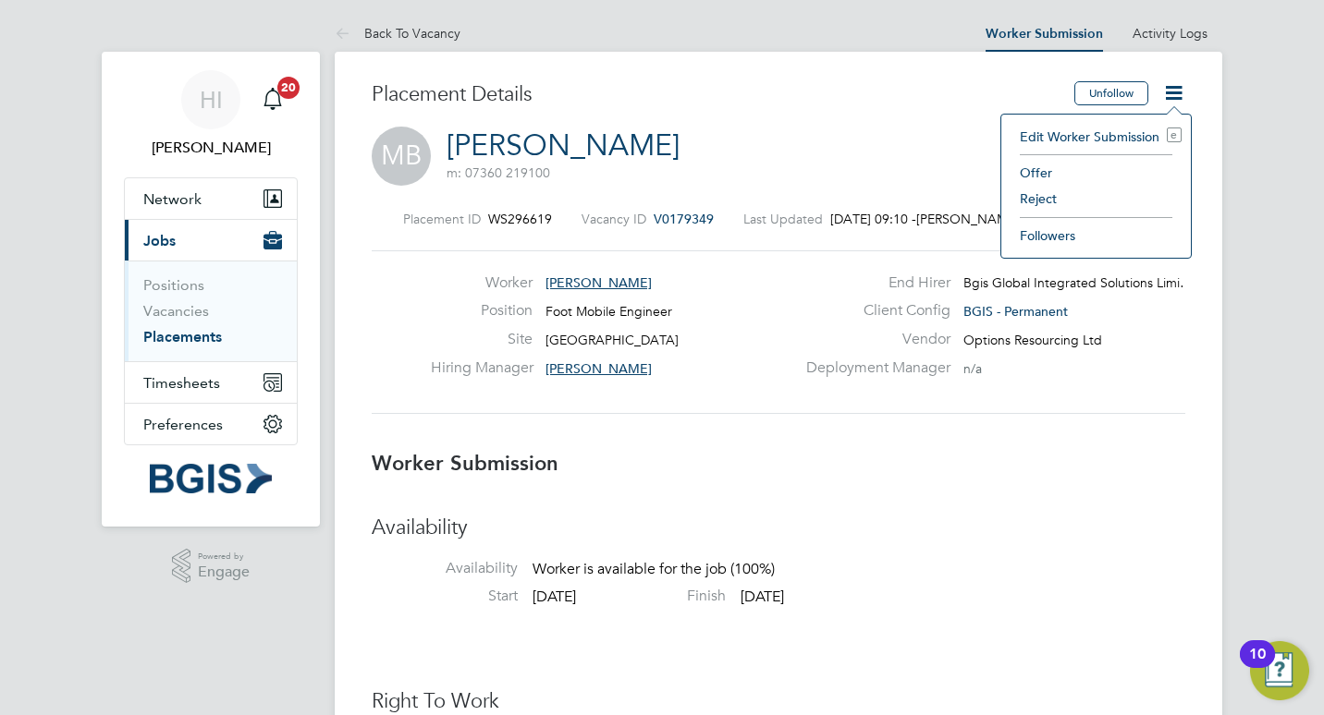
click at [1050, 198] on li "Reject" at bounding box center [1095, 199] width 171 height 26
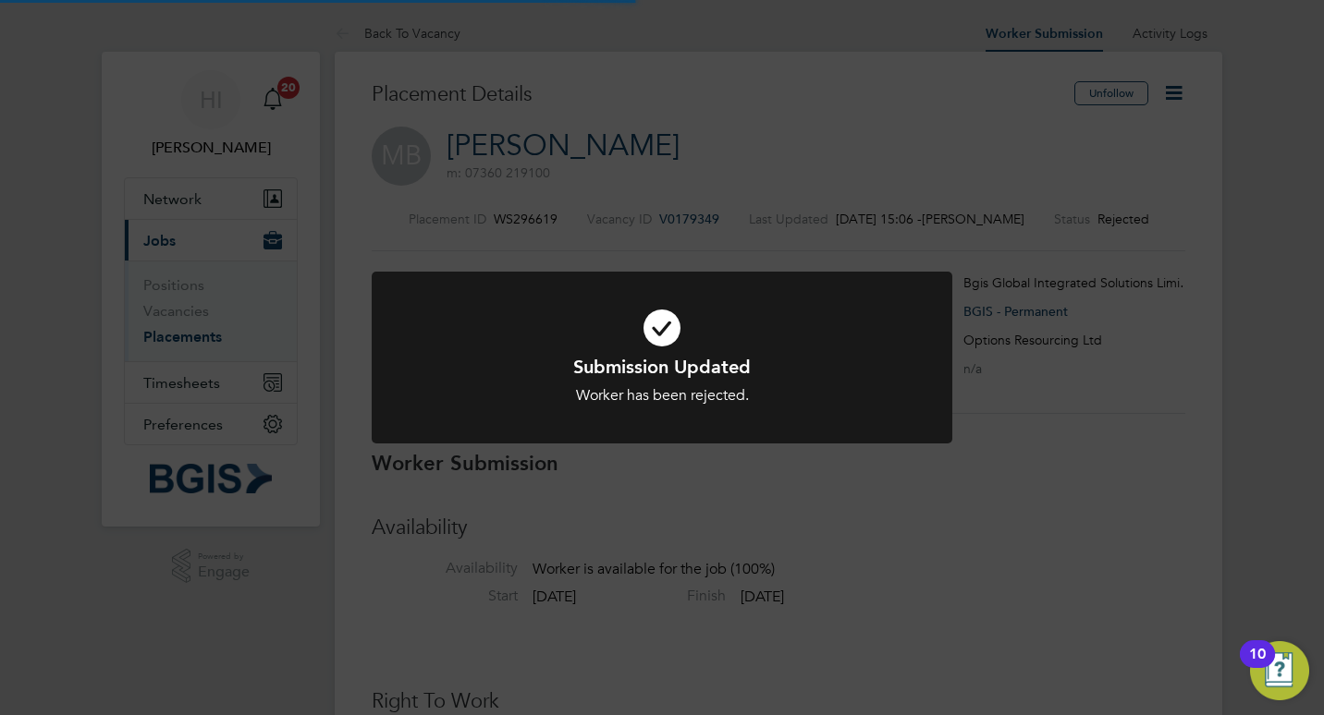
click at [725, 163] on div "Submission Updated Worker has been rejected. Cancel Okay" at bounding box center [662, 357] width 1324 height 715
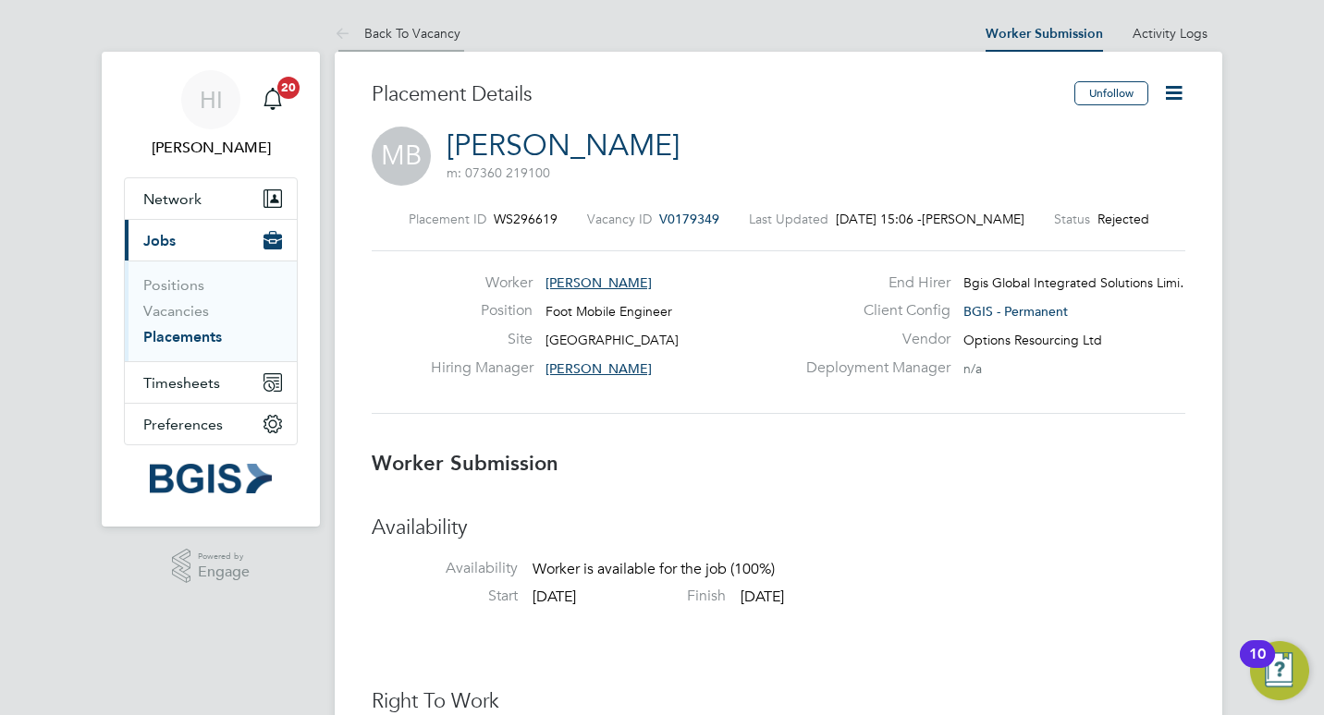
click at [382, 20] on li "Back To Vacancy" at bounding box center [398, 33] width 126 height 37
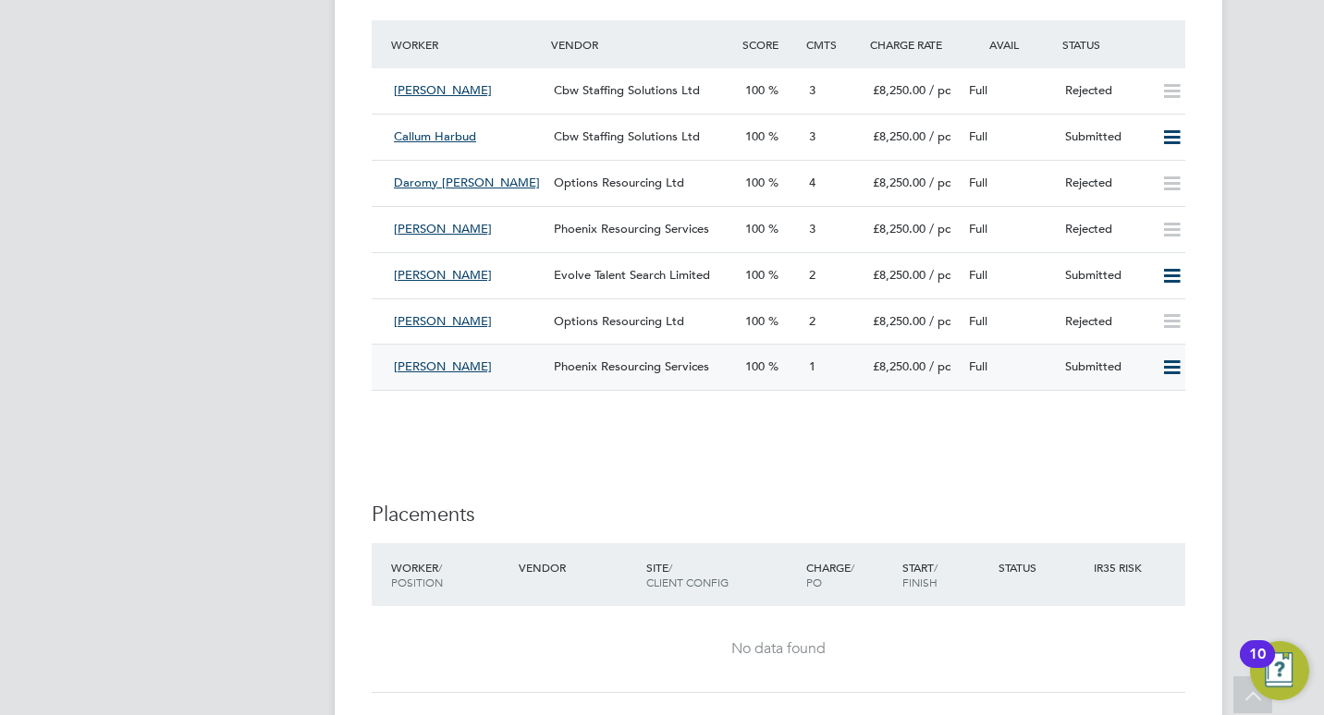
click at [505, 370] on div "[PERSON_NAME]" at bounding box center [466, 367] width 160 height 30
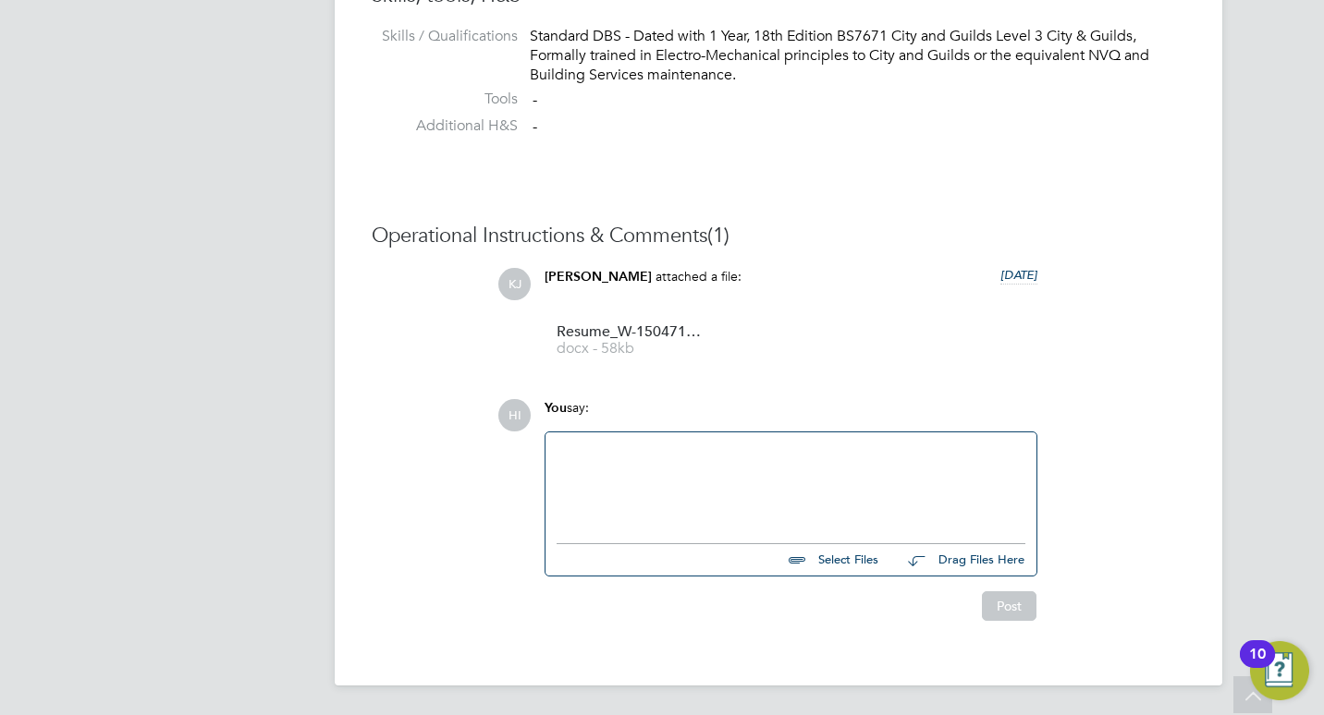
click at [748, 473] on div at bounding box center [790, 483] width 469 height 79
paste div
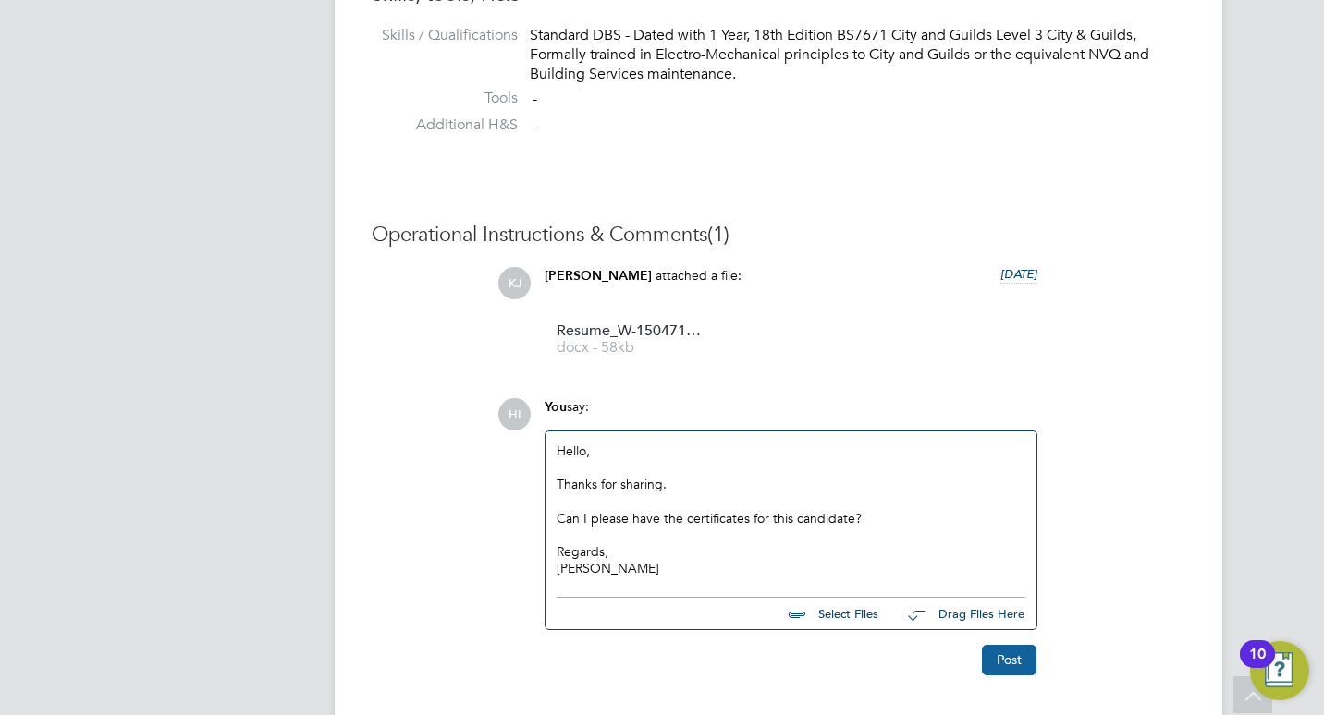
click at [1020, 668] on button "Post" at bounding box center [1009, 660] width 55 height 30
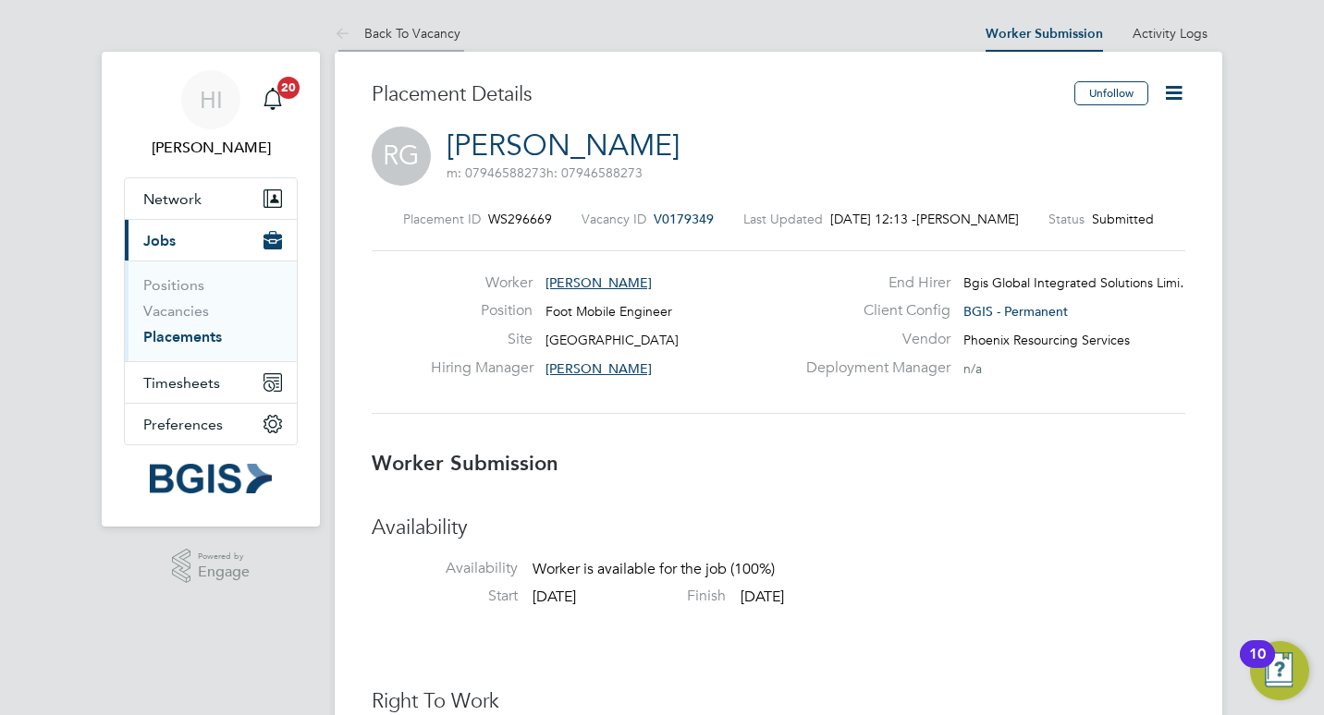
click at [424, 30] on link "Back To Vacancy" at bounding box center [398, 33] width 126 height 17
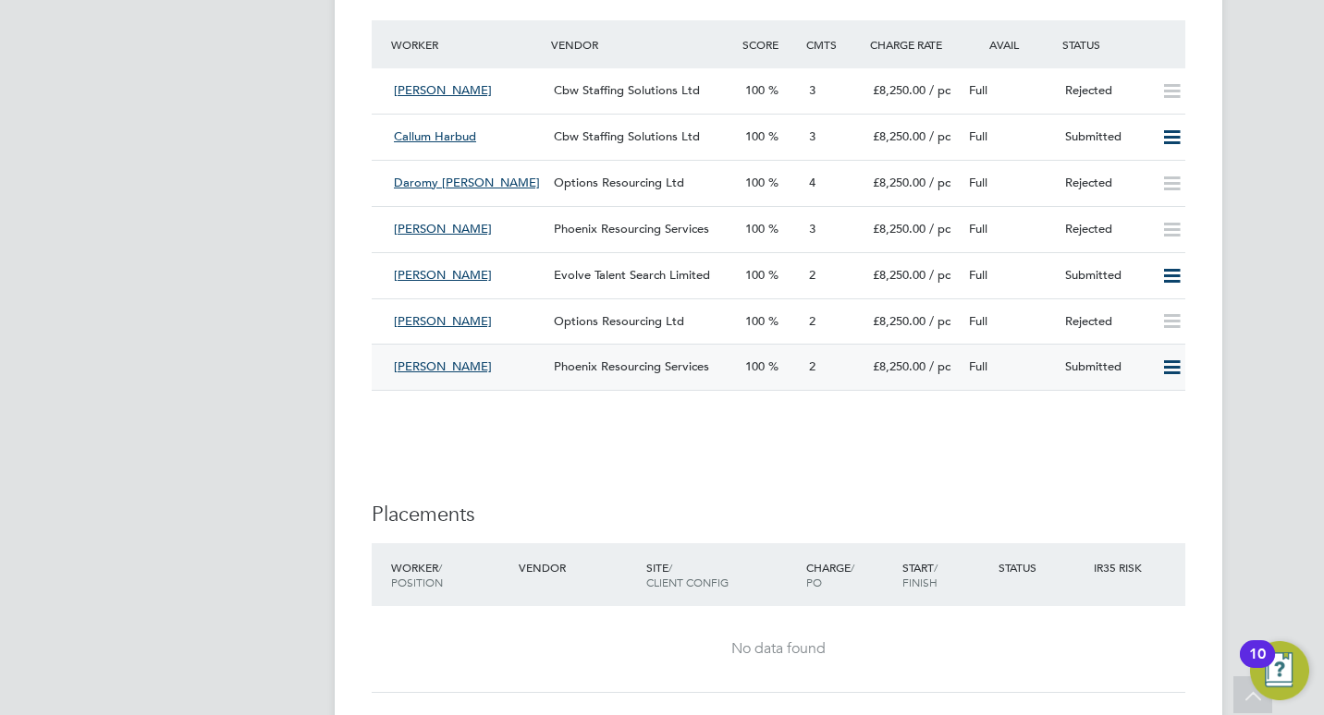
click at [518, 361] on div "[PERSON_NAME]" at bounding box center [466, 367] width 160 height 30
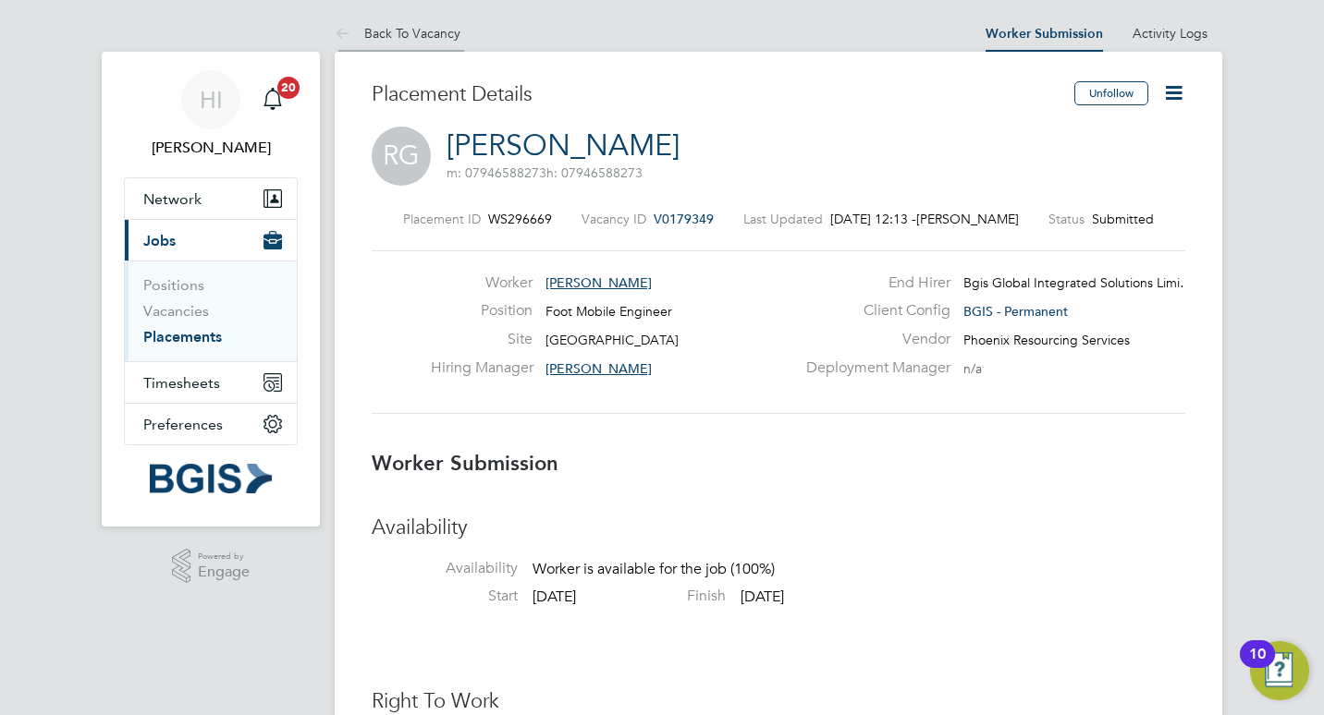
click at [424, 31] on link "Back To Vacancy" at bounding box center [398, 33] width 126 height 17
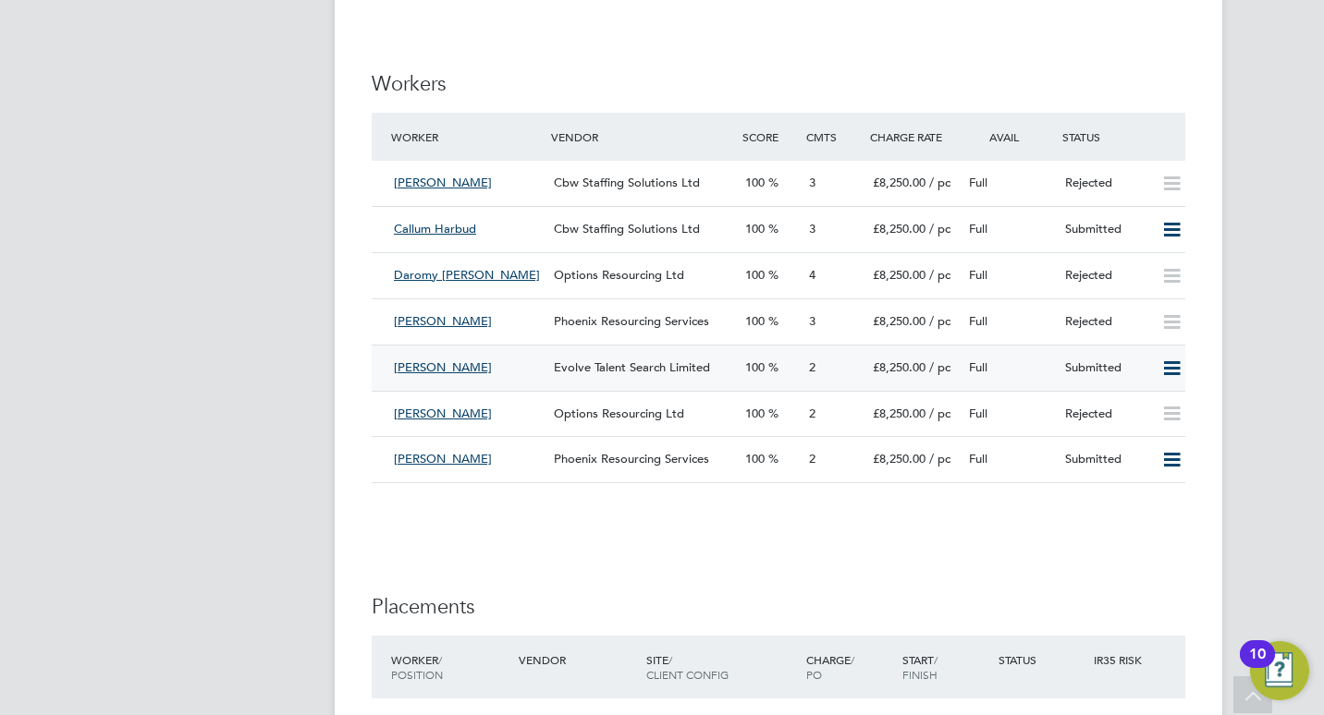
click at [523, 369] on div "[PERSON_NAME]" at bounding box center [466, 368] width 160 height 30
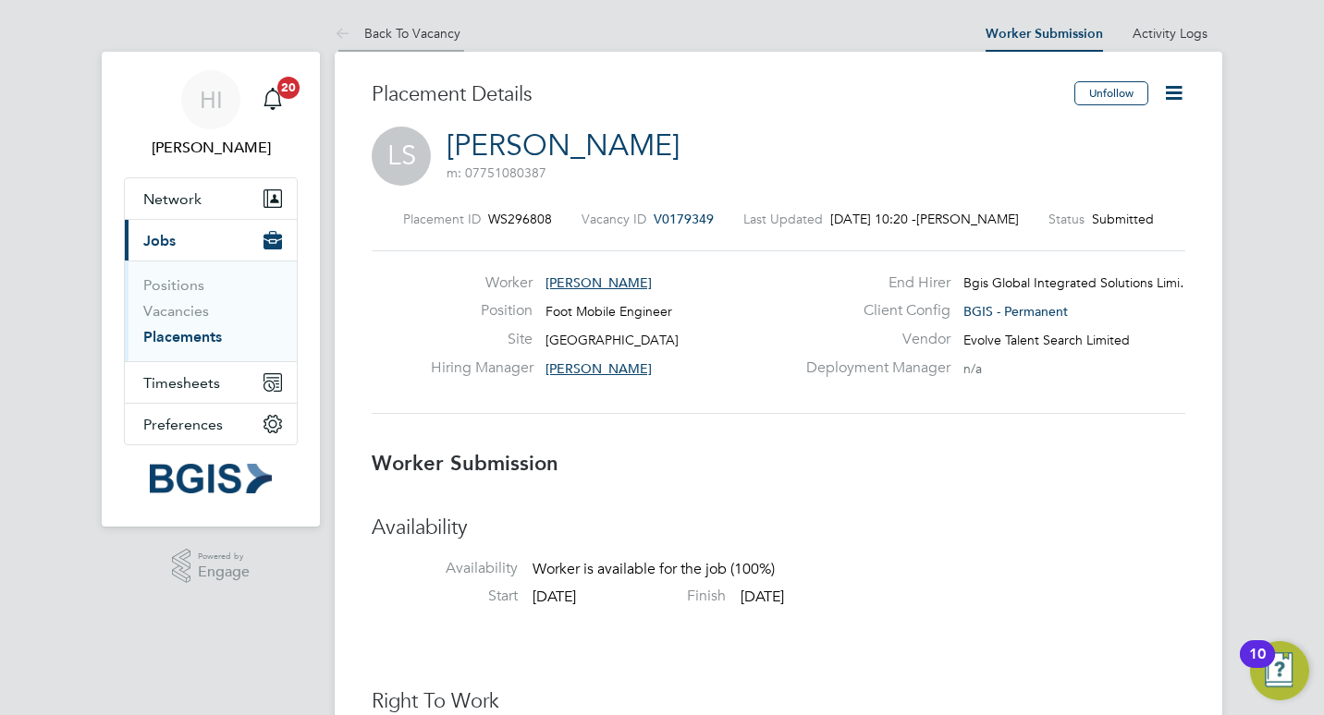
click at [408, 33] on link "Back To Vacancy" at bounding box center [398, 33] width 126 height 17
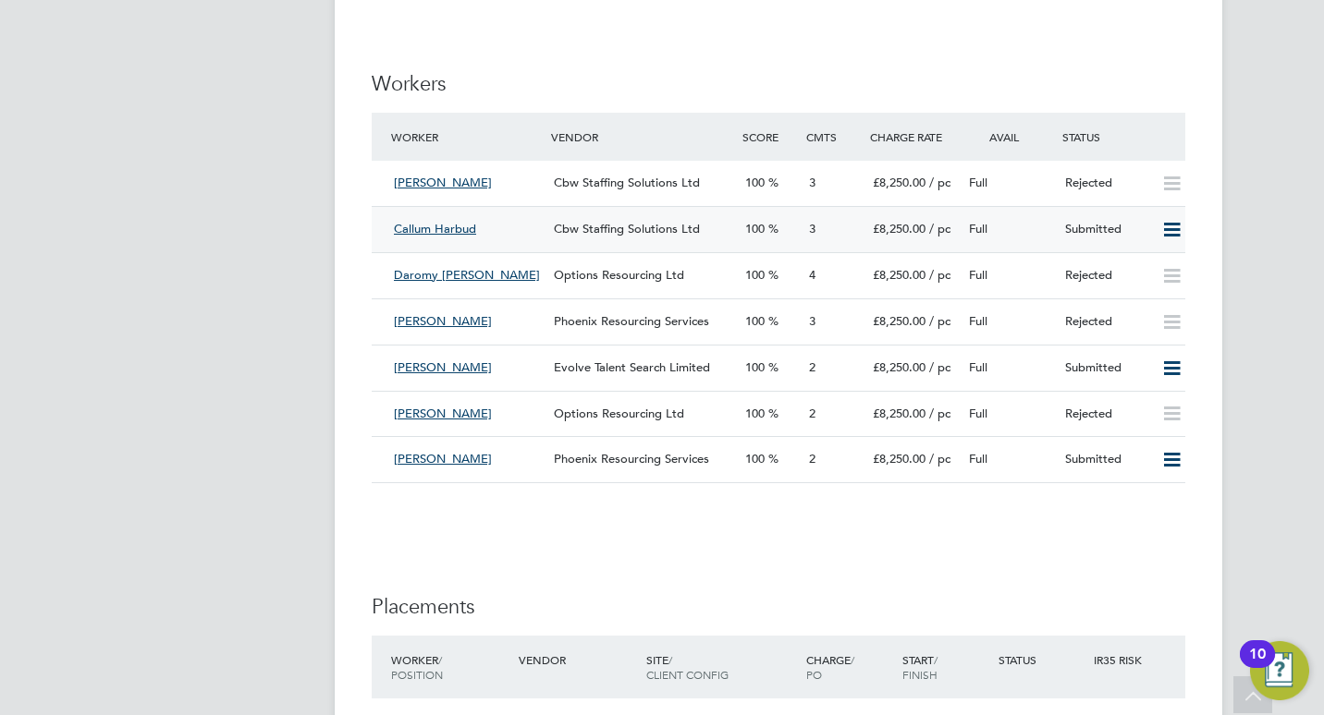
click at [506, 225] on div "Callum Harbud" at bounding box center [466, 229] width 160 height 30
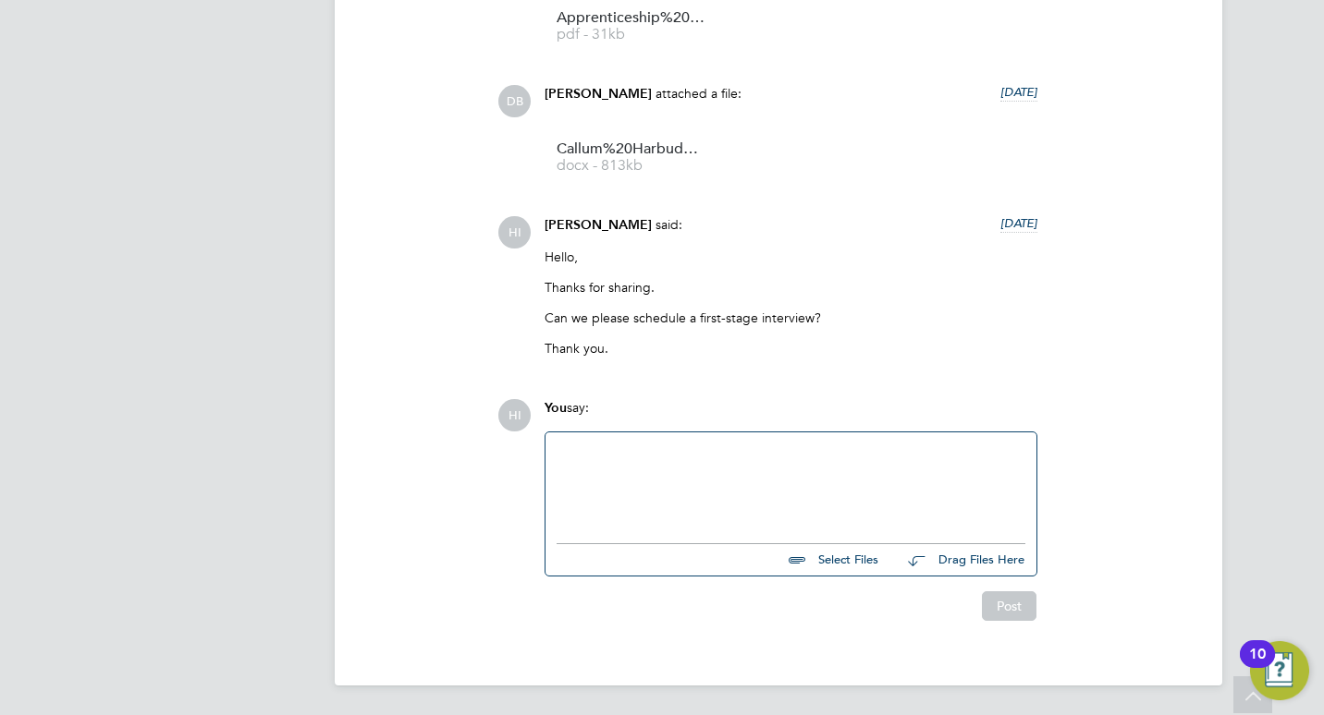
click at [652, 445] on div at bounding box center [790, 483] width 469 height 79
click at [1019, 602] on button "Post" at bounding box center [1009, 610] width 55 height 30
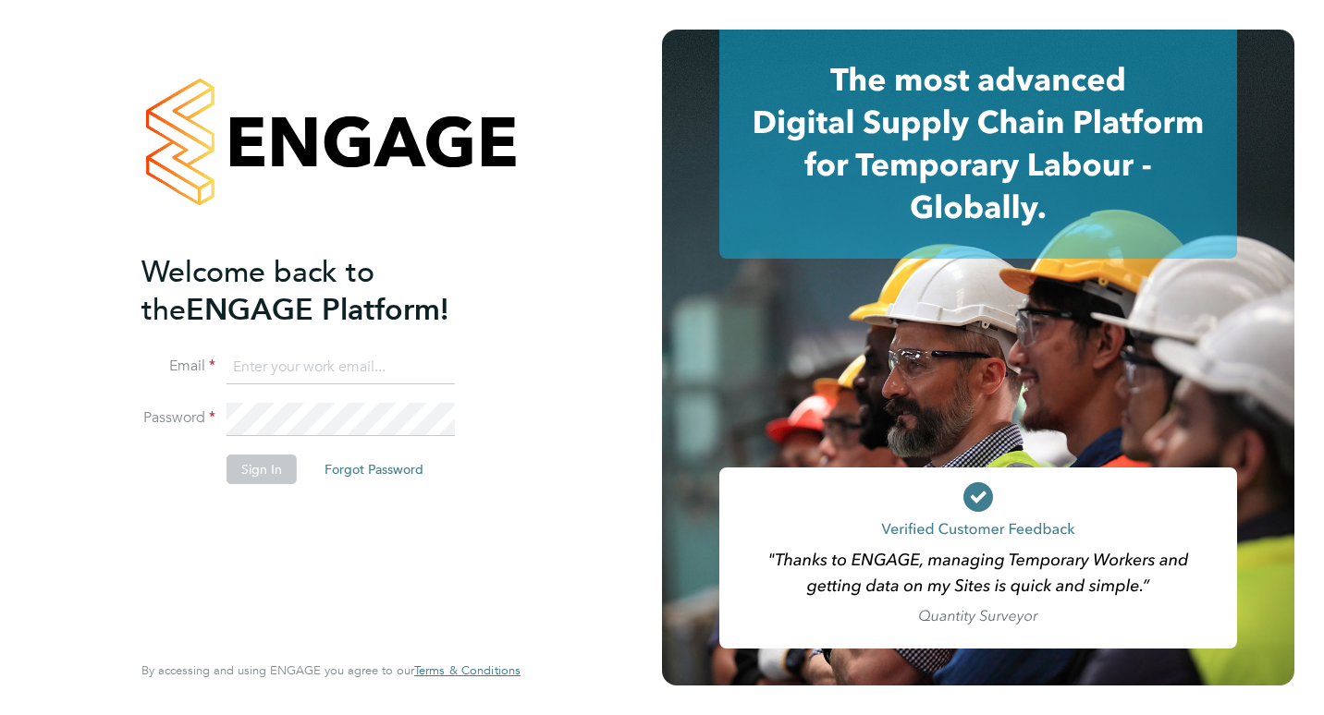
click at [355, 366] on input at bounding box center [340, 367] width 228 height 33
type input "hamza.idris@bgis.com"
click at [269, 457] on button "Sign In" at bounding box center [261, 470] width 70 height 30
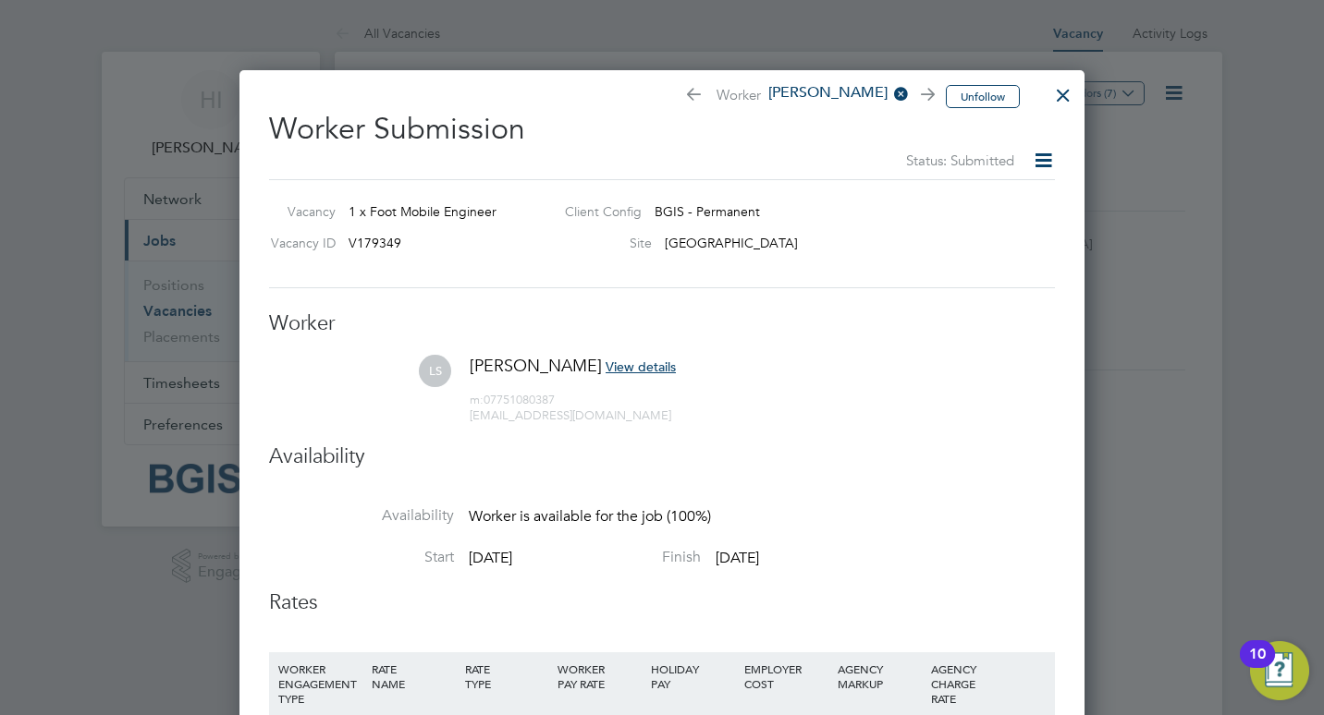
click at [1060, 93] on div at bounding box center [1062, 90] width 33 height 33
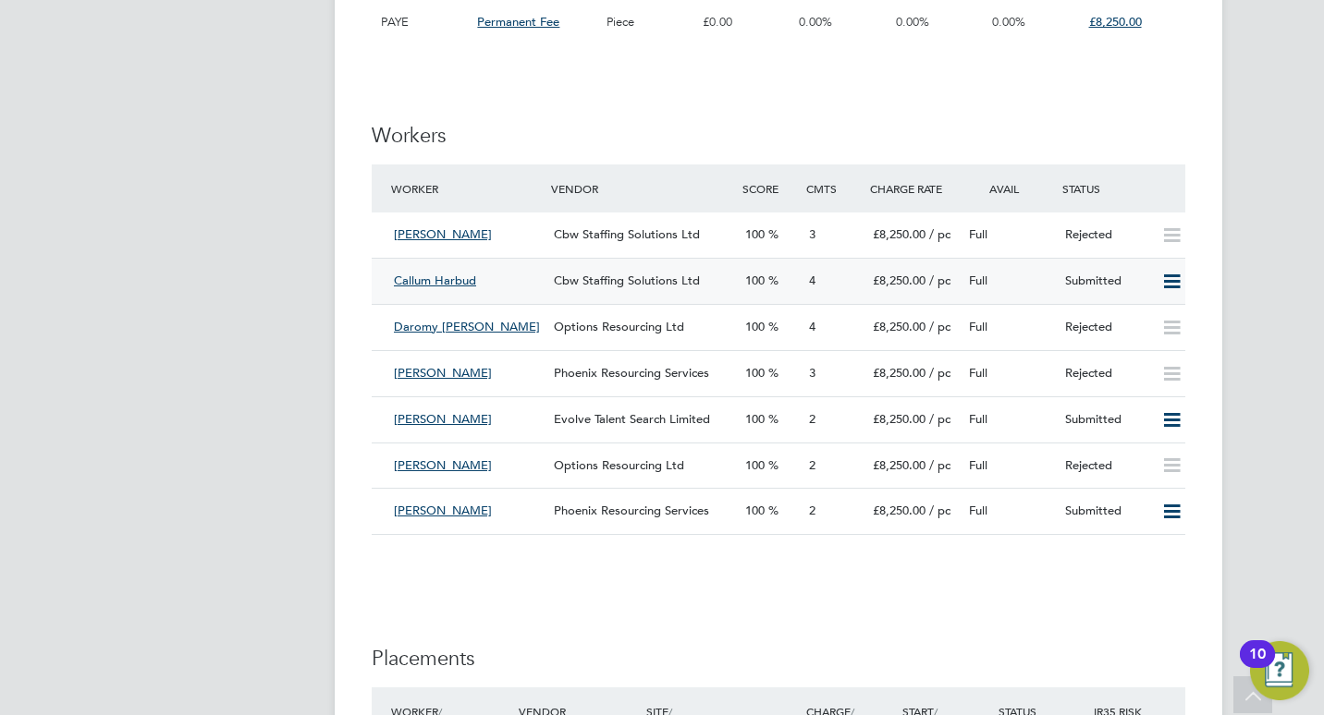
click at [531, 276] on div "Callum Harbud" at bounding box center [466, 281] width 160 height 30
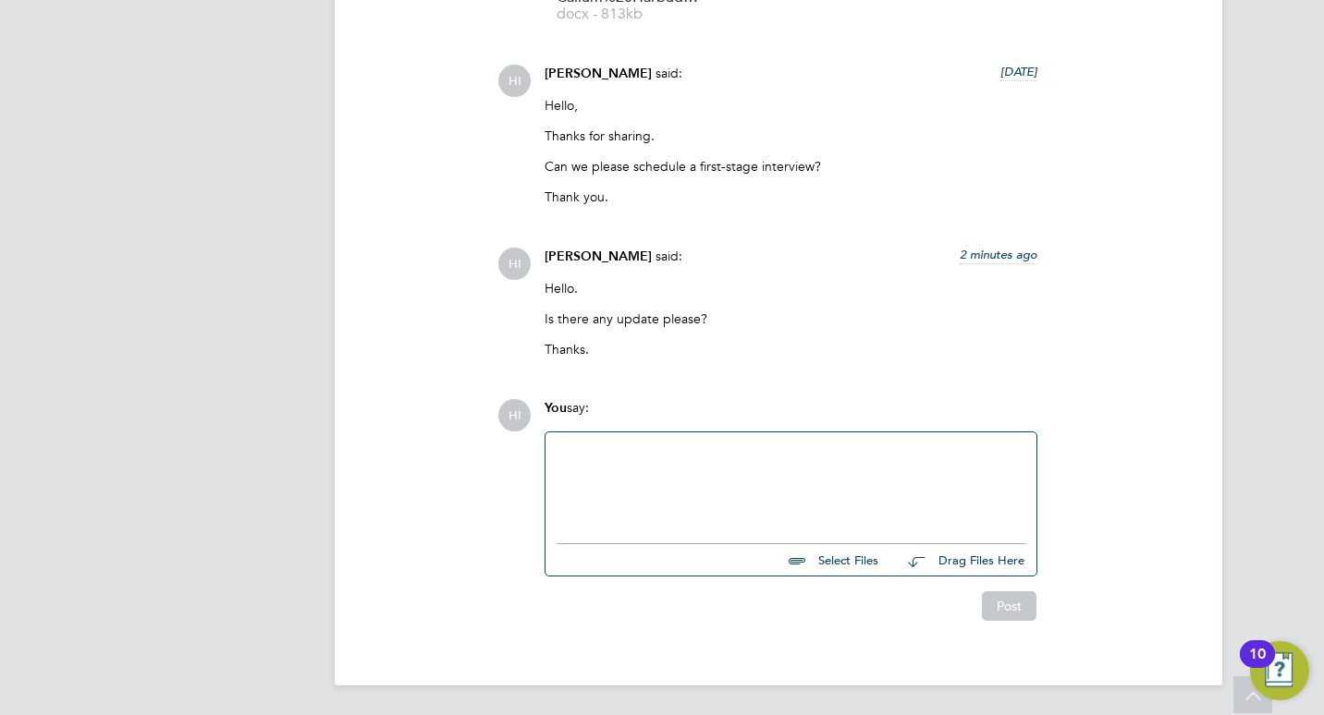
click at [670, 462] on div at bounding box center [790, 483] width 469 height 79
click at [1000, 614] on button "Post" at bounding box center [1009, 607] width 55 height 30
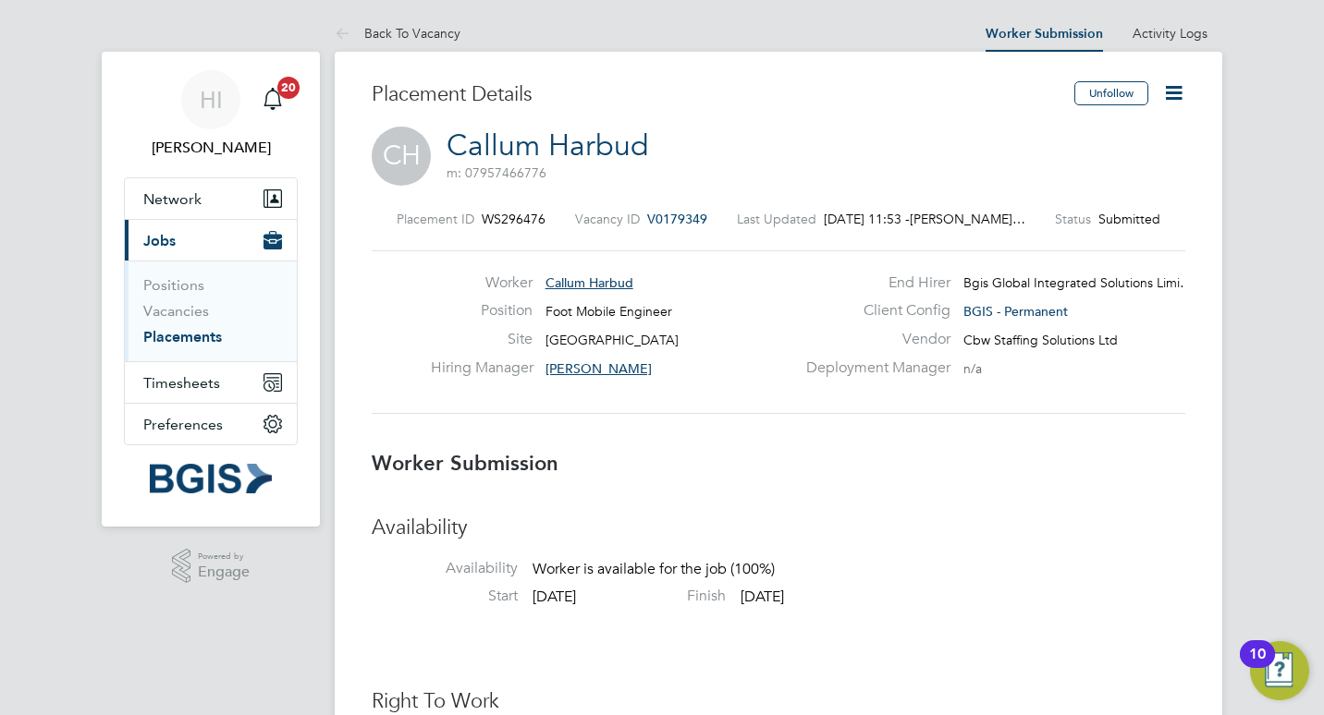
click at [1174, 92] on icon at bounding box center [1173, 92] width 23 height 23
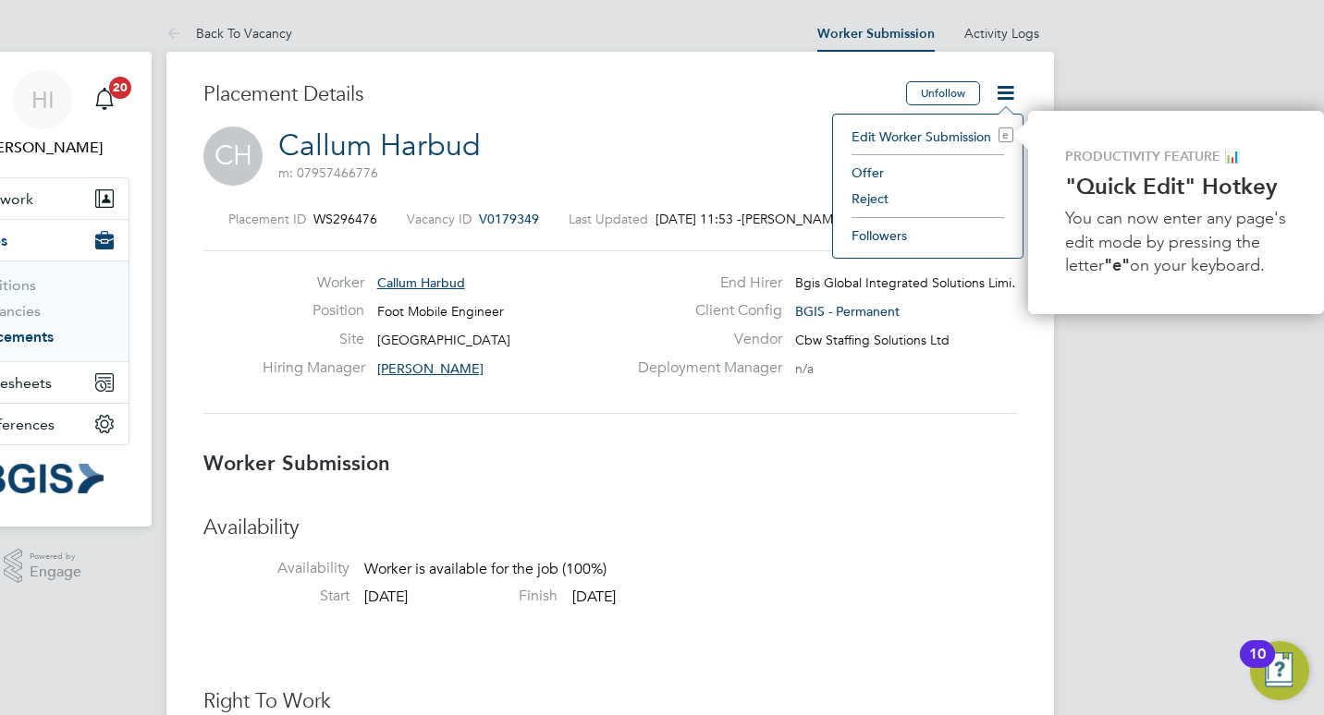
click at [860, 201] on li "Reject" at bounding box center [927, 199] width 171 height 26
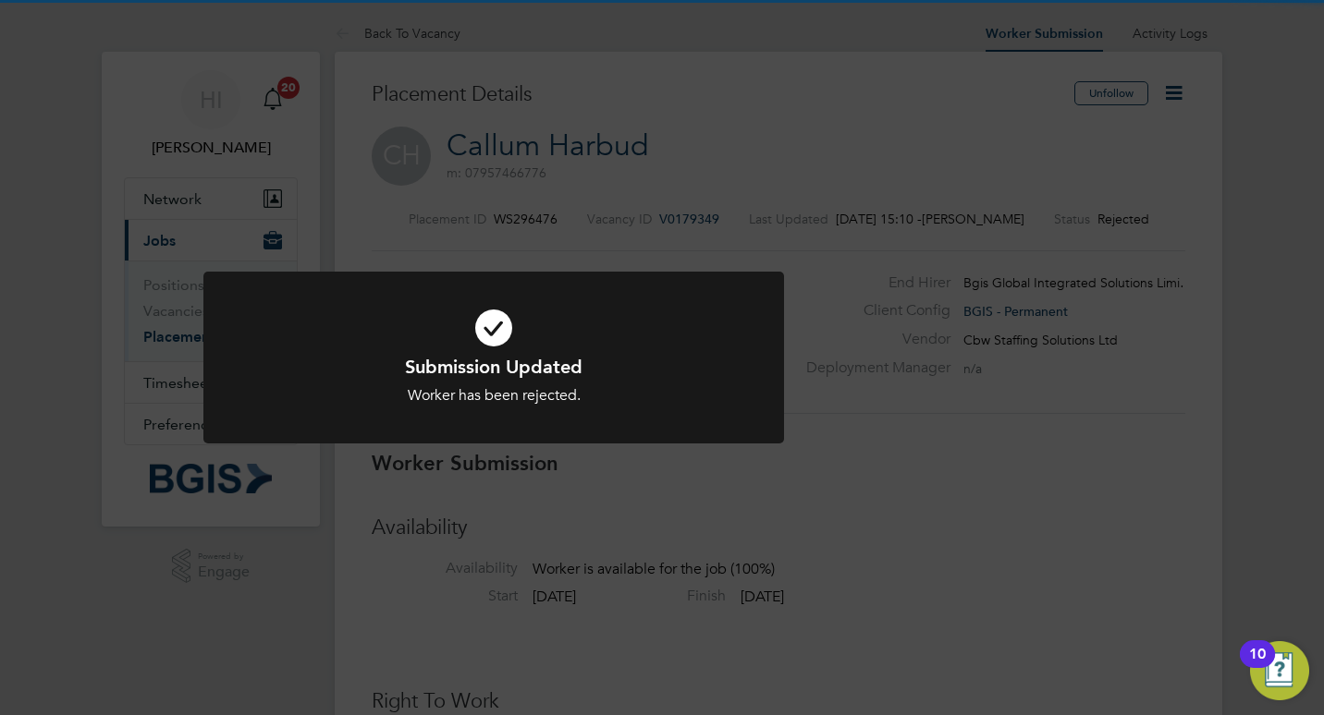
click at [467, 127] on div "Submission Updated Worker has been rejected. Cancel Okay" at bounding box center [662, 357] width 1324 height 715
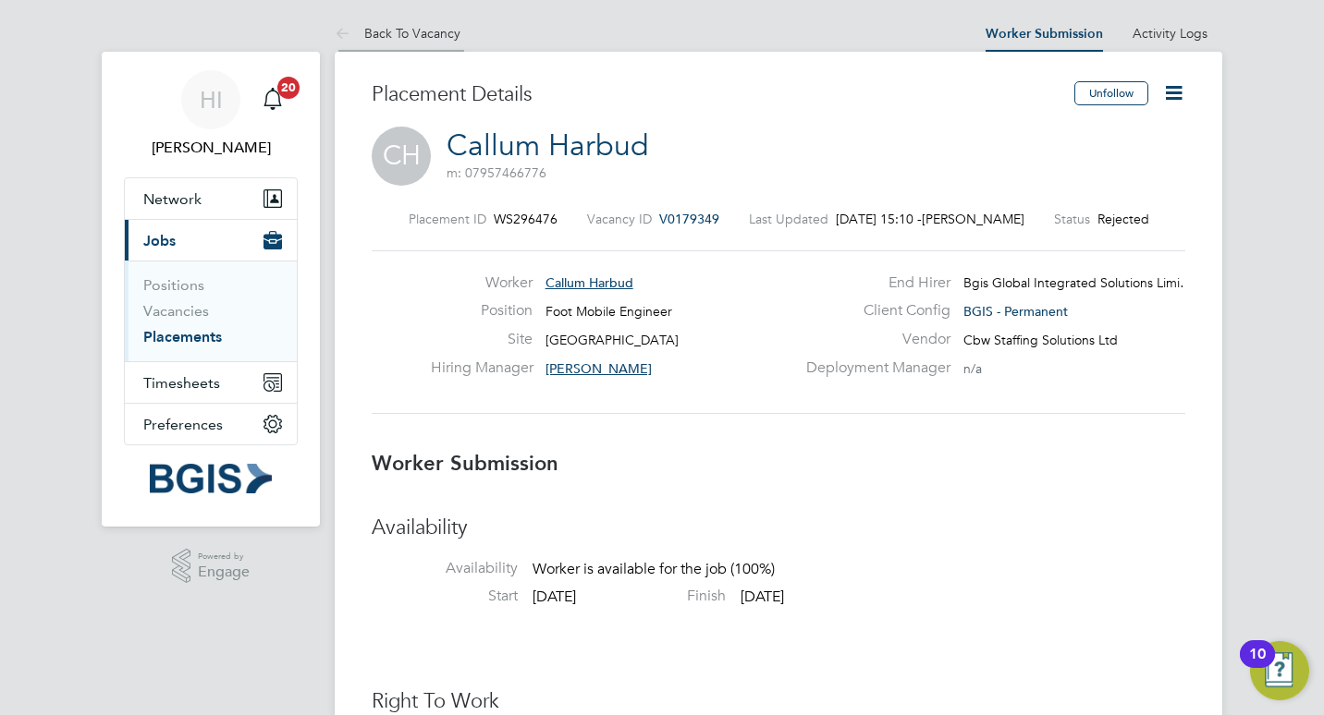
click at [403, 42] on li "Back To Vacancy" at bounding box center [398, 33] width 126 height 37
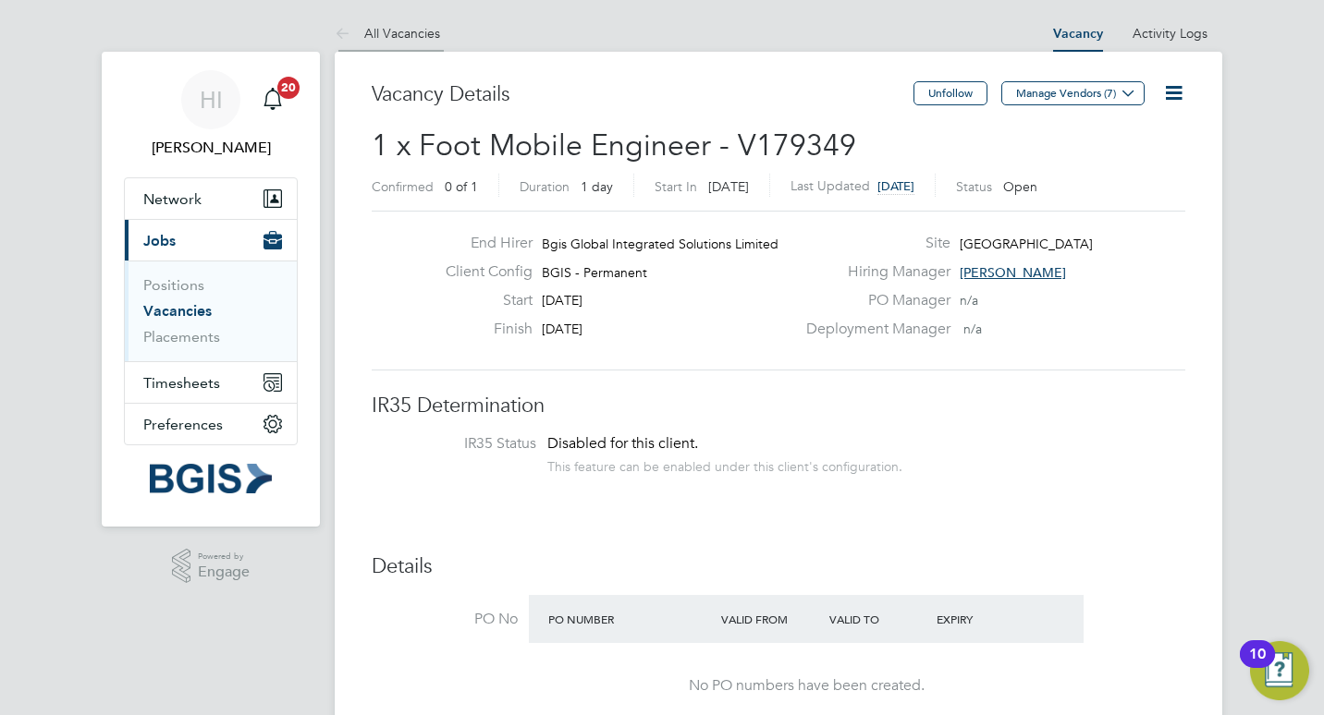
click at [398, 36] on link "All Vacancies" at bounding box center [387, 33] width 105 height 17
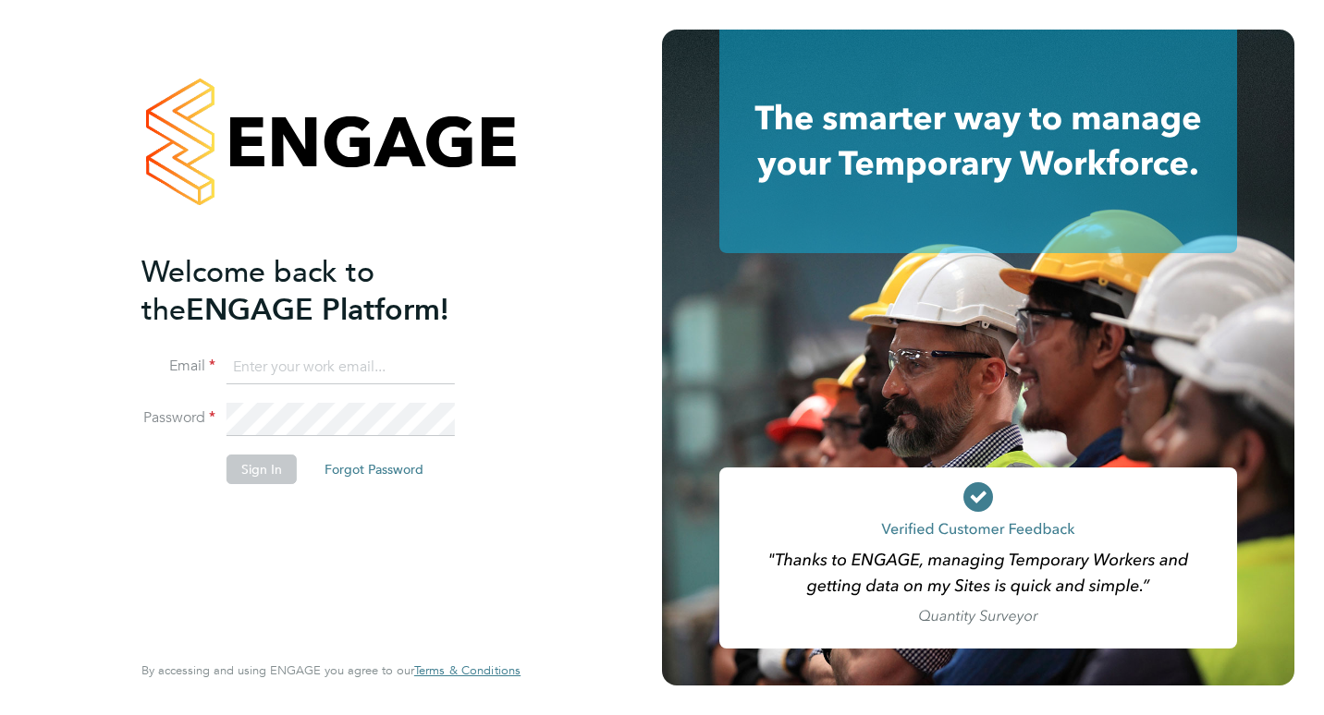
click at [351, 375] on input at bounding box center [340, 367] width 228 height 33
type input "[PERSON_NAME][EMAIL_ADDRESS][DOMAIN_NAME]"
click at [284, 468] on button "Sign In" at bounding box center [261, 470] width 70 height 30
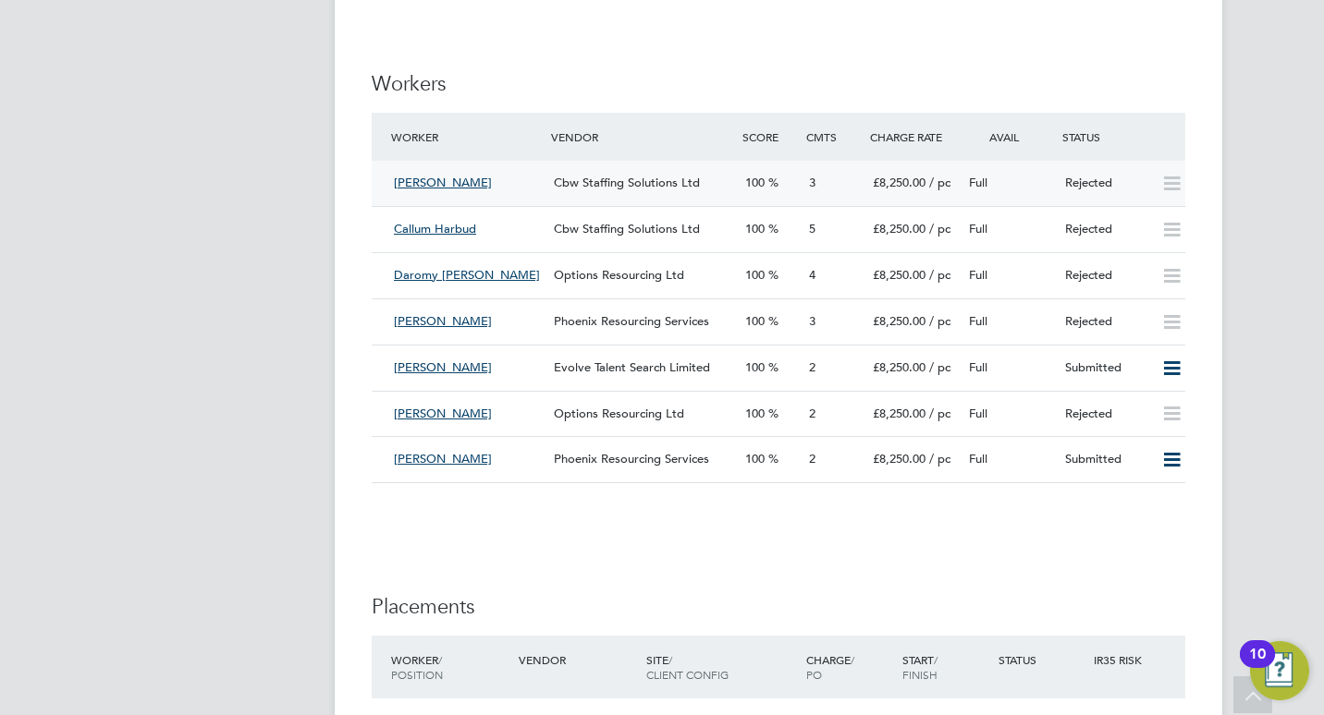
click at [551, 176] on div "Cbw Staffing Solutions Ltd" at bounding box center [641, 183] width 191 height 30
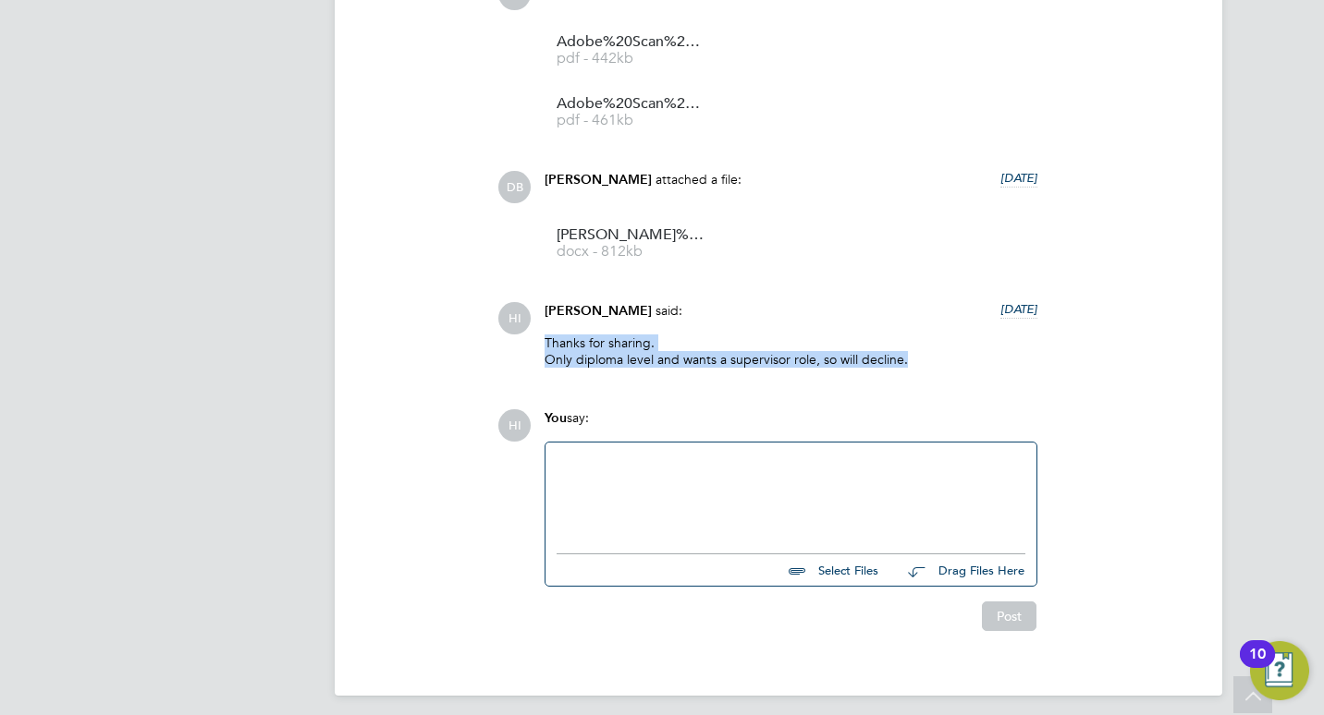
drag, startPoint x: 902, startPoint y: 361, endPoint x: 531, endPoint y: 340, distance: 371.2
click at [531, 340] on div "HI [PERSON_NAME] said: [DATE] Thanks for sharing. Only diploma level and wants …" at bounding box center [841, 341] width 688 height 79
drag, startPoint x: 531, startPoint y: 340, endPoint x: 560, endPoint y: 349, distance: 30.1
copy p "Thanks for sharing. Only diploma level and wants a supervisor role, so will dec…"
